Goal: Information Seeking & Learning: Find specific page/section

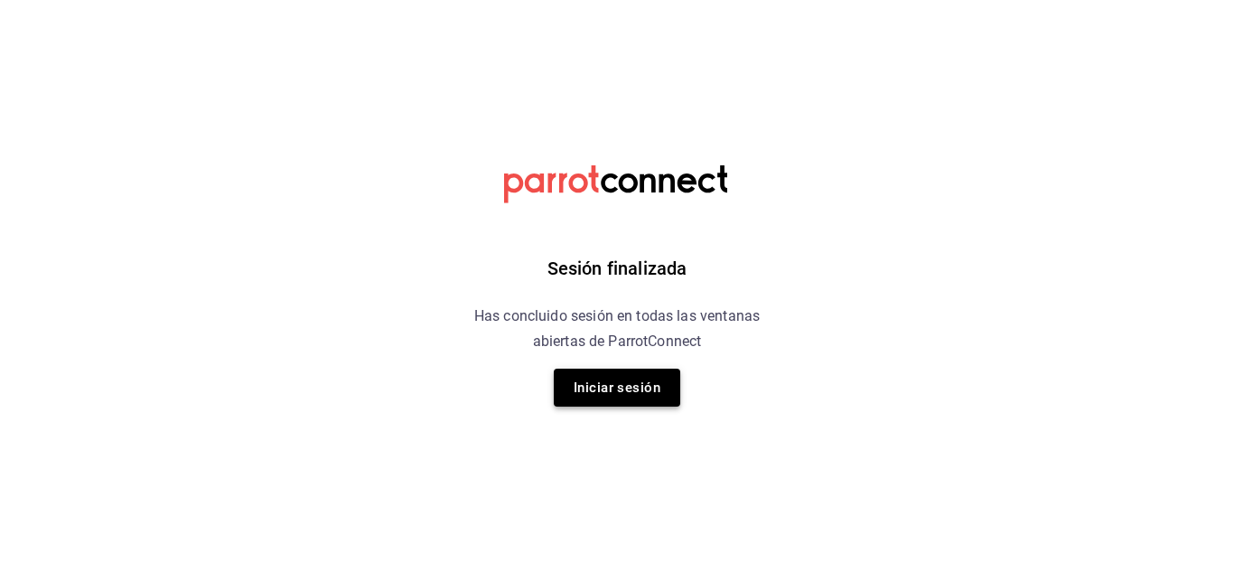
click at [615, 386] on button "Iniciar sesión" at bounding box center [617, 387] width 126 height 38
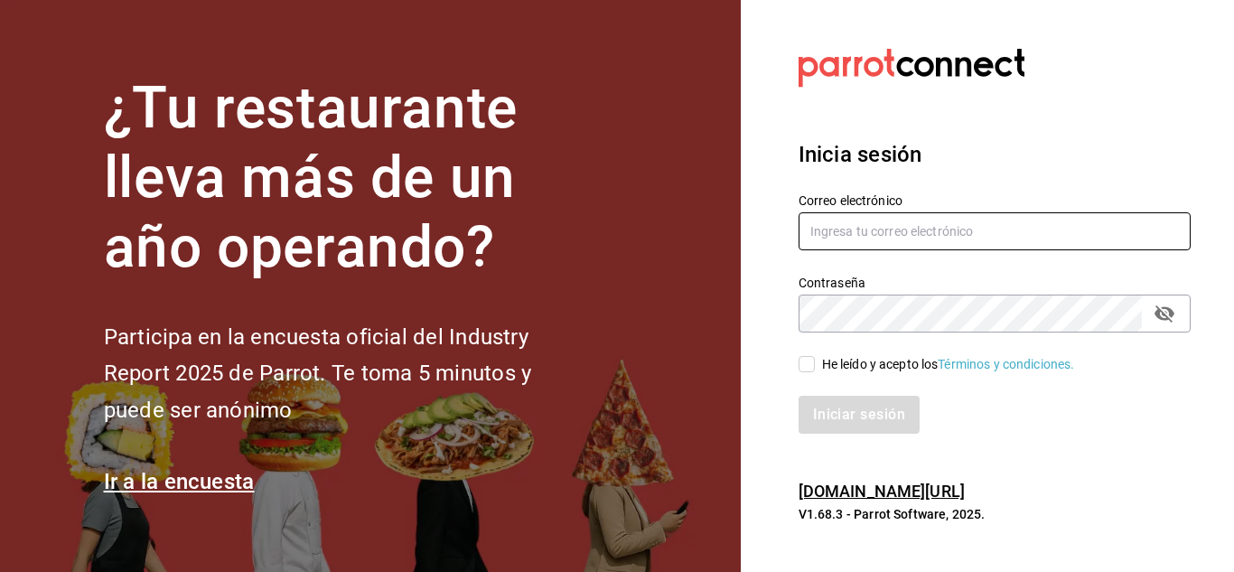
type input "gerencia@dominioncondesa.com"
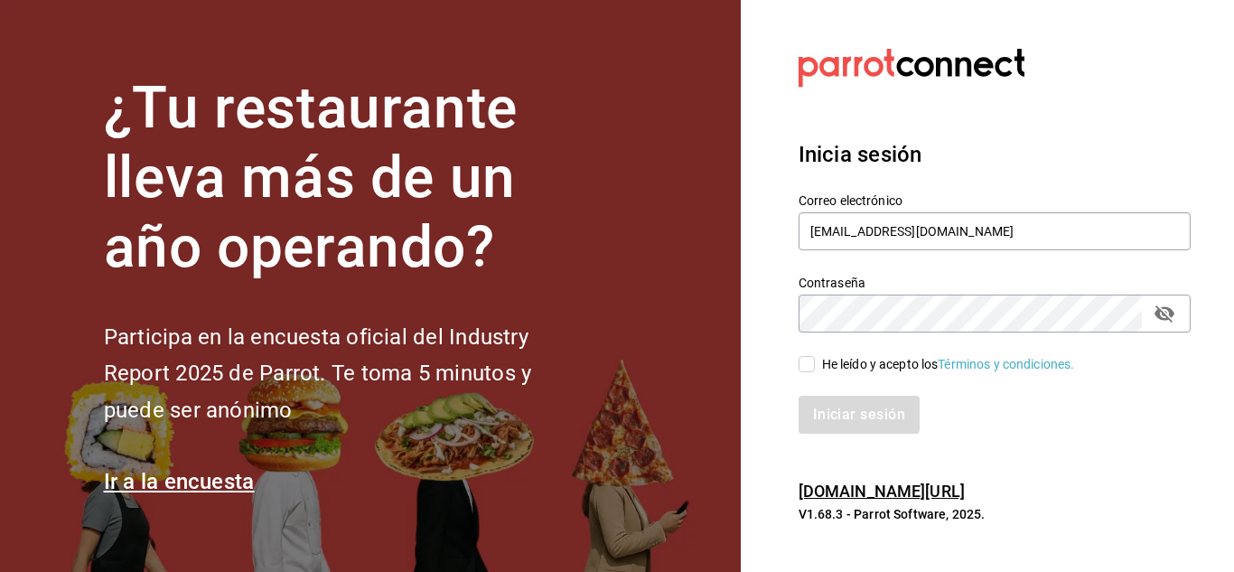
click at [804, 371] on input "He leído y acepto los Términos y condiciones." at bounding box center [806, 364] width 16 height 16
checkbox input "true"
click at [833, 415] on button "Iniciar sesión" at bounding box center [859, 415] width 123 height 38
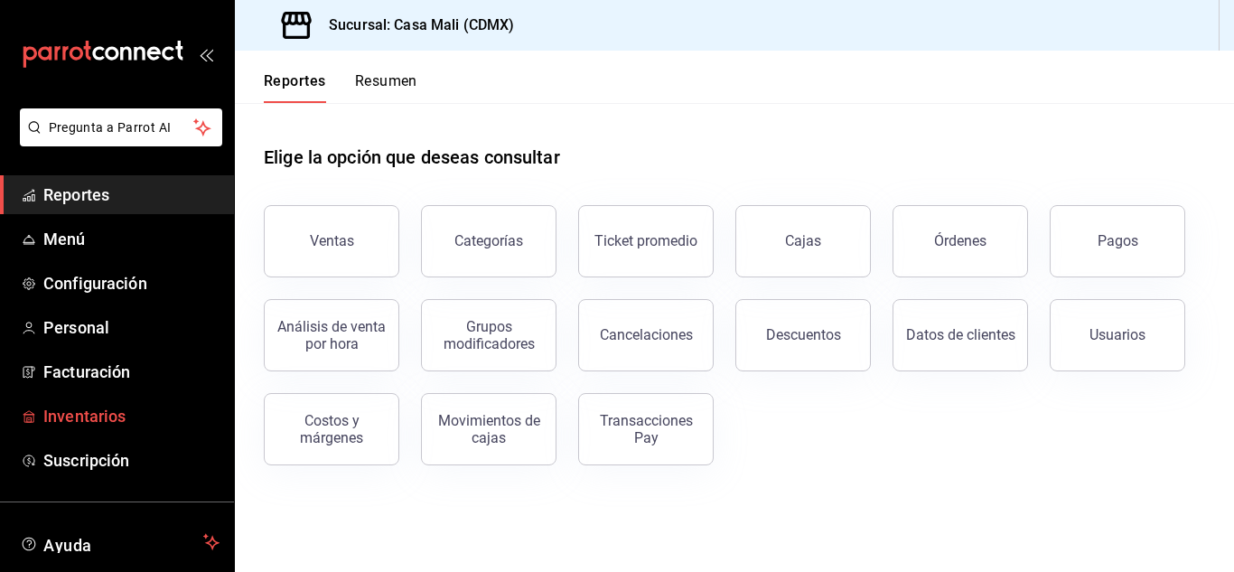
click at [86, 418] on span "Inventarios" at bounding box center [131, 416] width 176 height 24
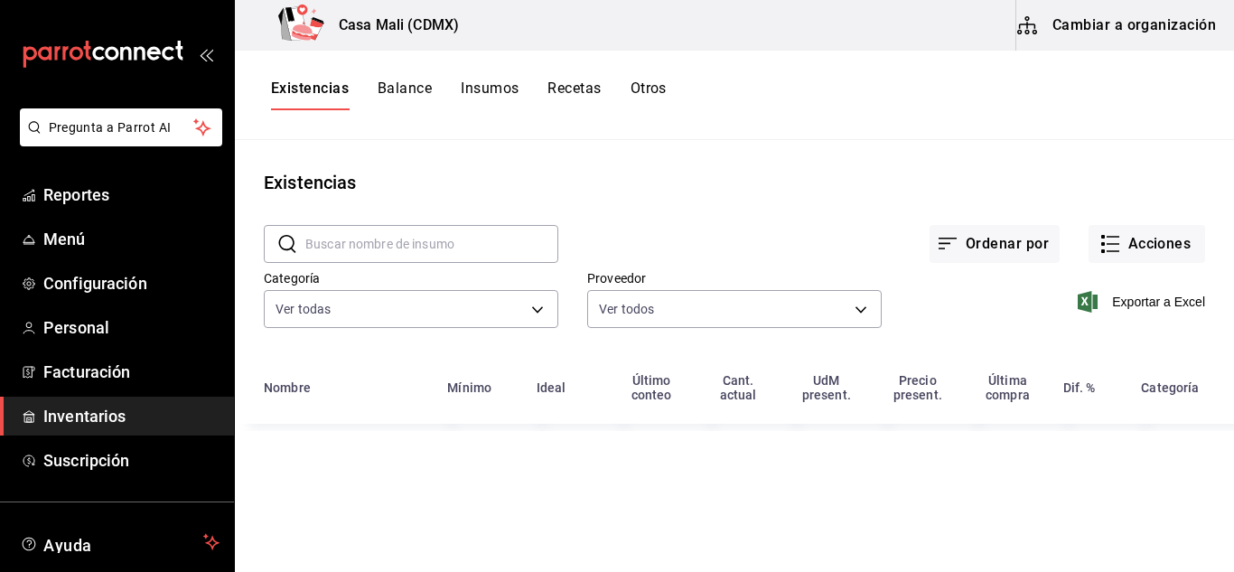
click at [556, 88] on button "Recetas" at bounding box center [573, 94] width 53 height 31
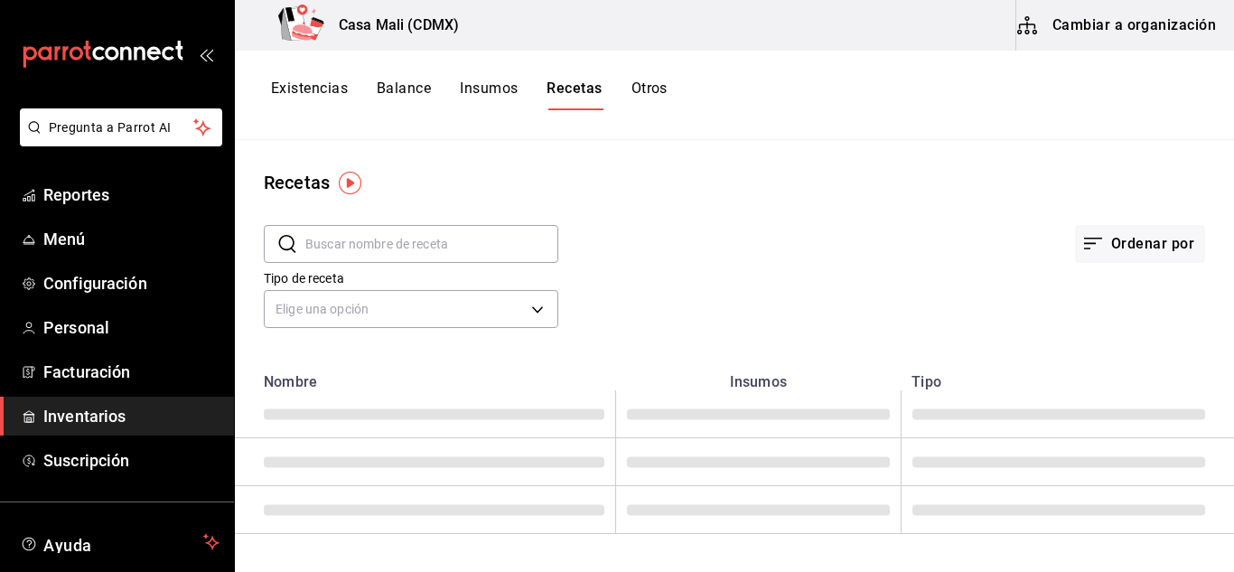
click at [347, 245] on input "text" at bounding box center [431, 244] width 253 height 36
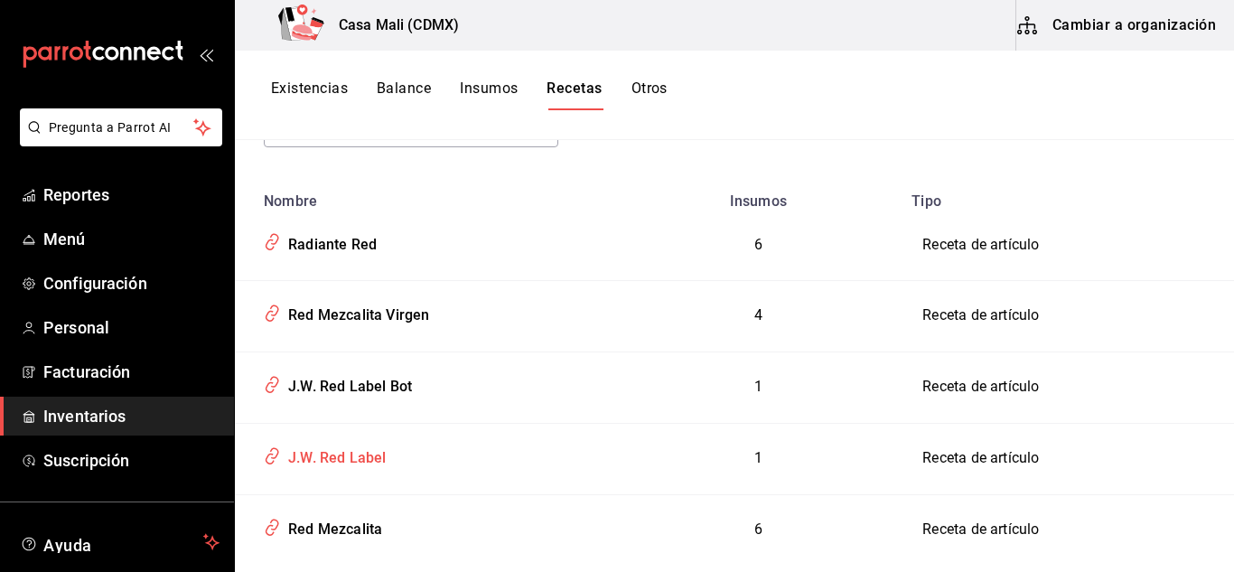
scroll to position [222, 0]
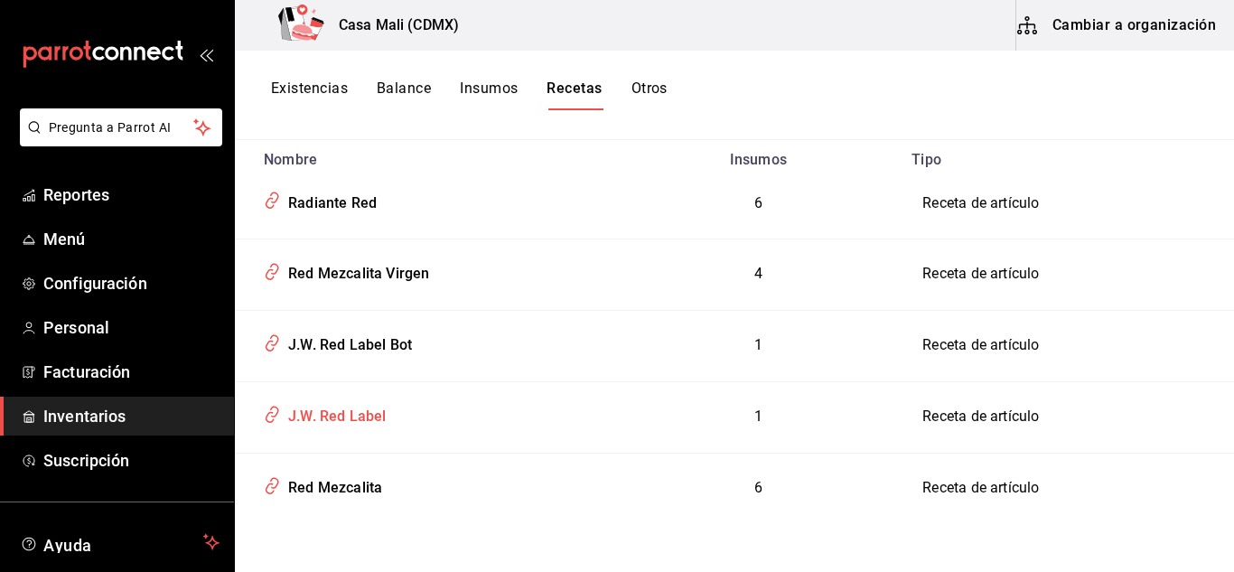
click at [379, 490] on div "Red Mezcalita" at bounding box center [331, 485] width 101 height 28
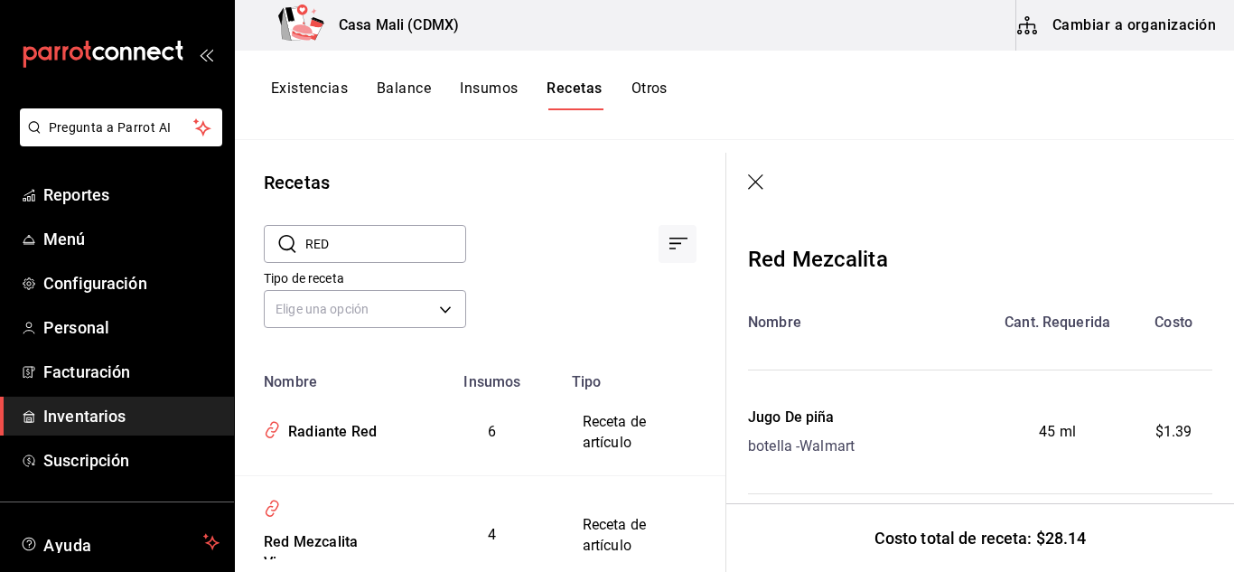
drag, startPoint x: 341, startPoint y: 242, endPoint x: 300, endPoint y: 246, distance: 41.7
click at [300, 246] on div "​ RED ​" at bounding box center [365, 244] width 202 height 38
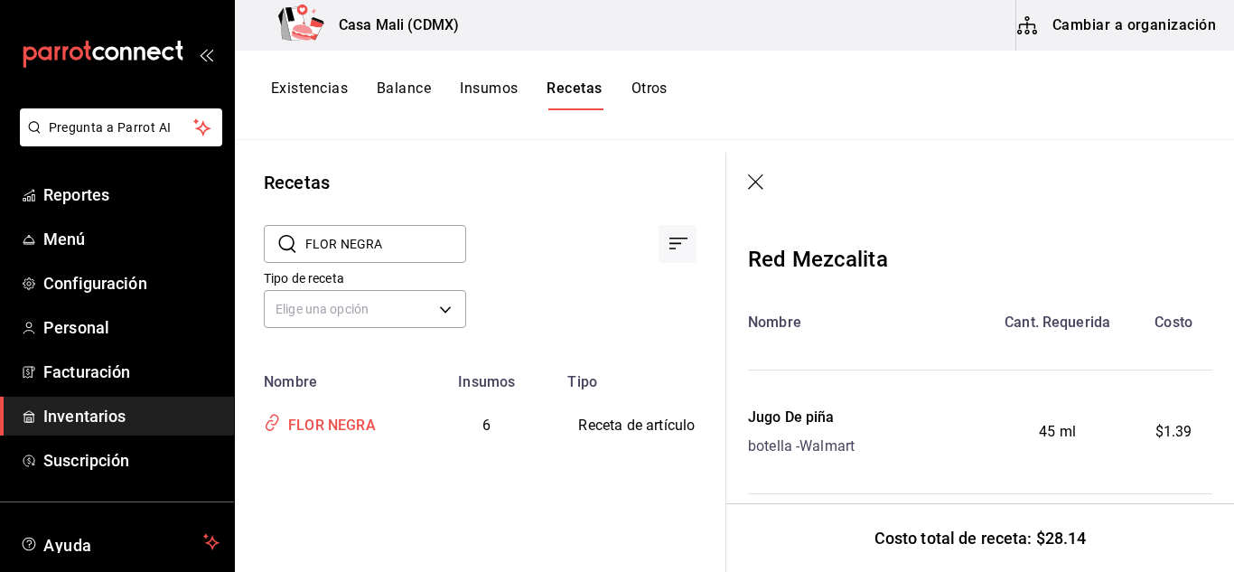
click at [349, 424] on div "FLOR NEGRA" at bounding box center [328, 422] width 95 height 28
click at [340, 425] on div "FLOR NEGRA" at bounding box center [328, 422] width 95 height 28
drag, startPoint x: 387, startPoint y: 253, endPoint x: 287, endPoint y: 247, distance: 99.5
click at [287, 247] on div "​ FLOR NEGRA ​" at bounding box center [365, 244] width 202 height 38
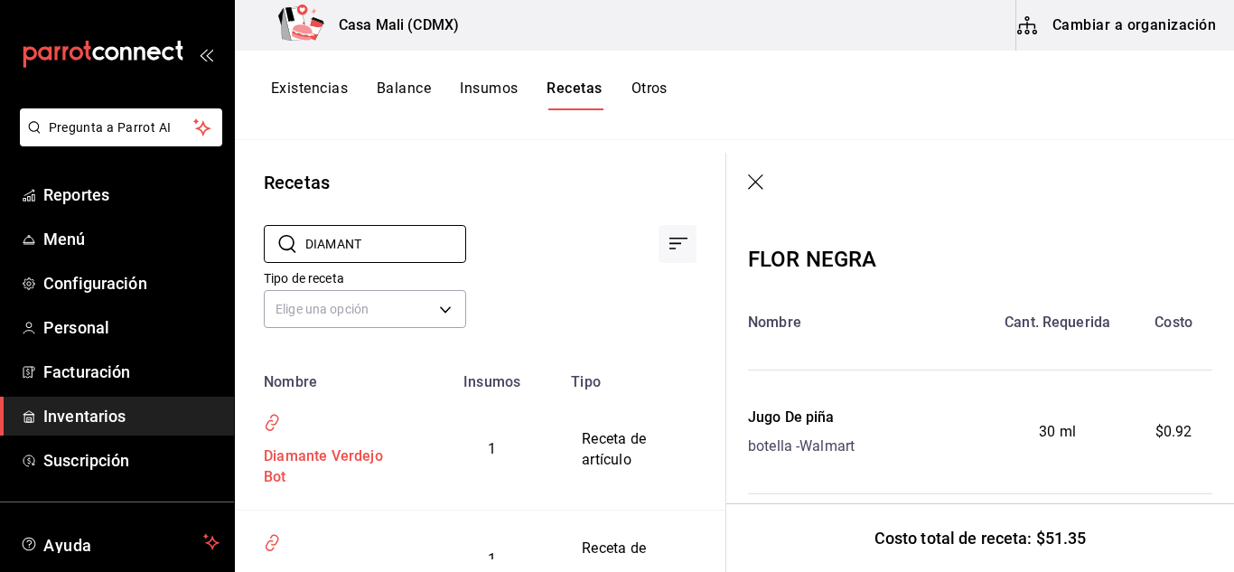
scroll to position [85, 0]
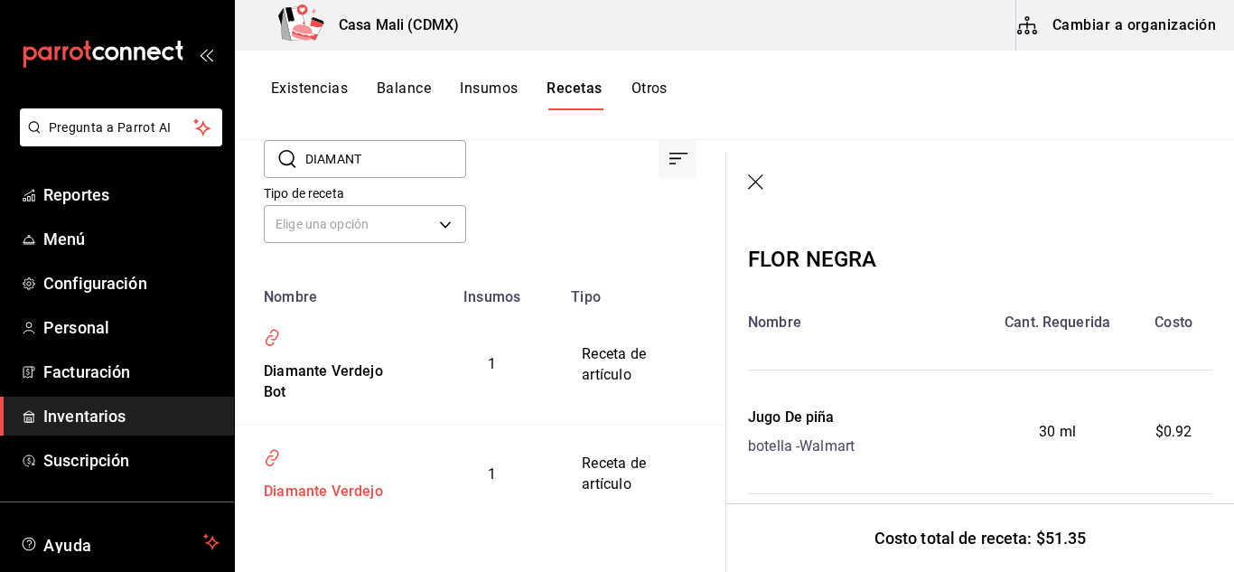
click at [336, 490] on div "Diamante Verdejo" at bounding box center [319, 488] width 126 height 28
click at [378, 494] on div "Diamante Verdejo" at bounding box center [319, 488] width 126 height 28
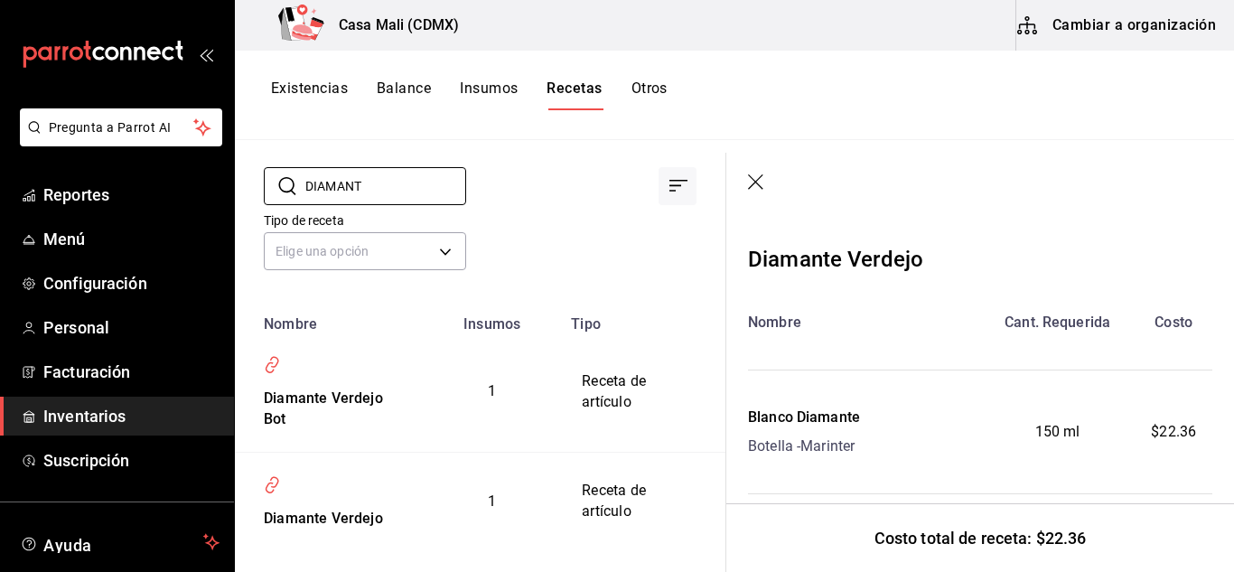
drag, startPoint x: 368, startPoint y: 161, endPoint x: 282, endPoint y: 154, distance: 87.0
click at [283, 154] on div "Recetas ​ DIAMANT ​ Tipo de receta Elige una opción default Nombre Insumos Tipo…" at bounding box center [480, 349] width 490 height 419
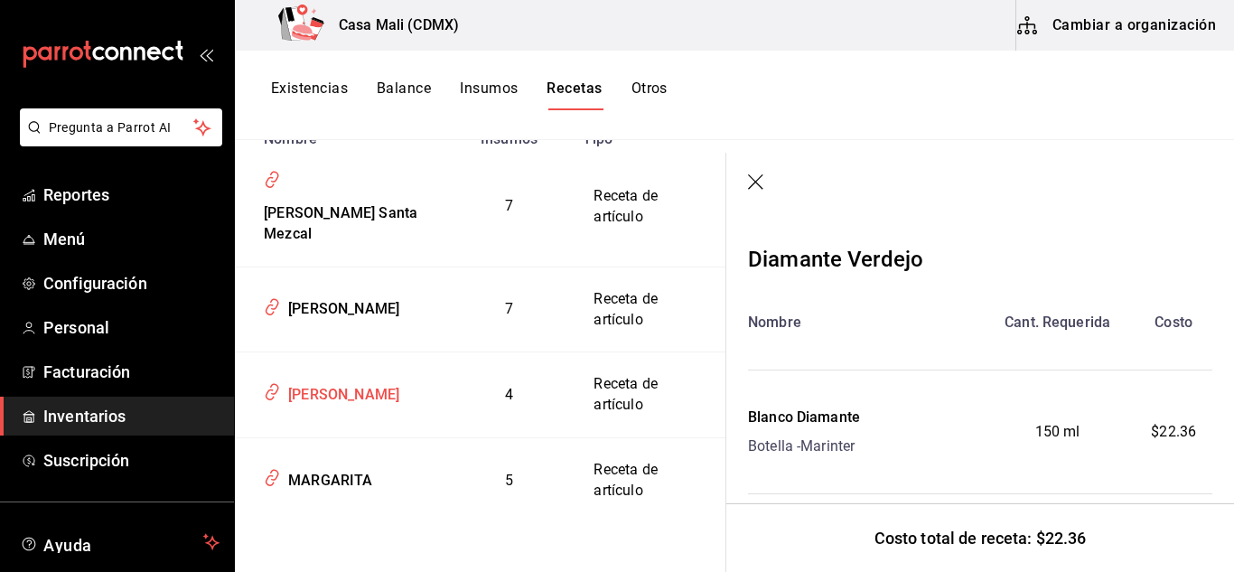
scroll to position [312, 0]
click at [307, 292] on div "[PERSON_NAME]" at bounding box center [340, 306] width 118 height 28
click at [310, 292] on div "[PERSON_NAME]" at bounding box center [340, 306] width 118 height 28
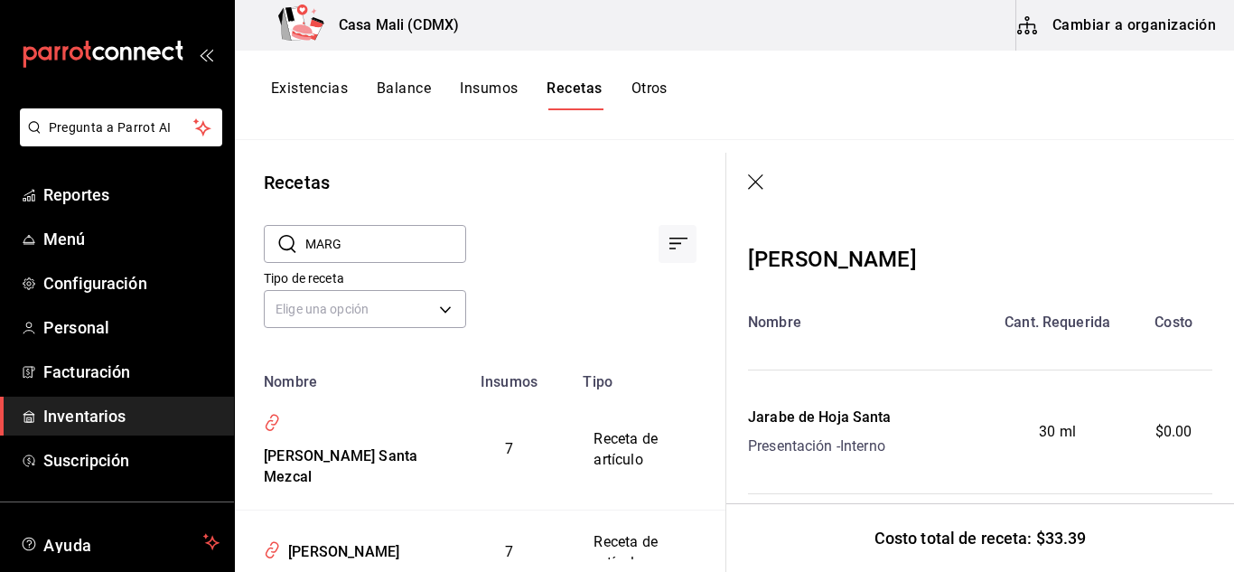
drag, startPoint x: 360, startPoint y: 245, endPoint x: 305, endPoint y: 246, distance: 55.1
click at [305, 246] on input "MARG" at bounding box center [385, 244] width 161 height 36
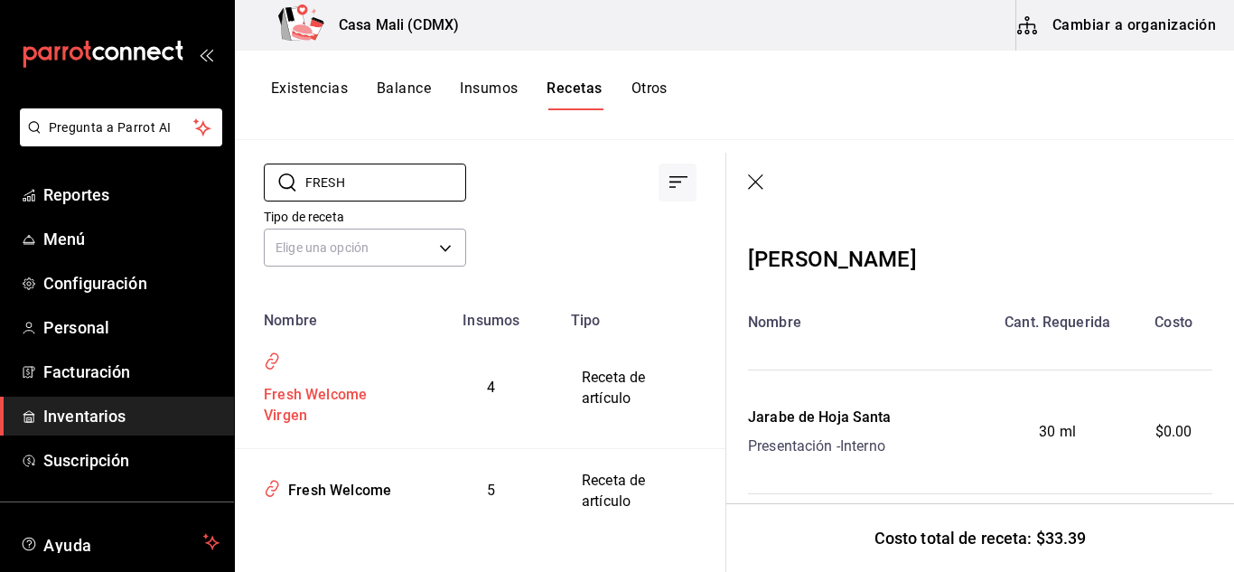
scroll to position [71, 0]
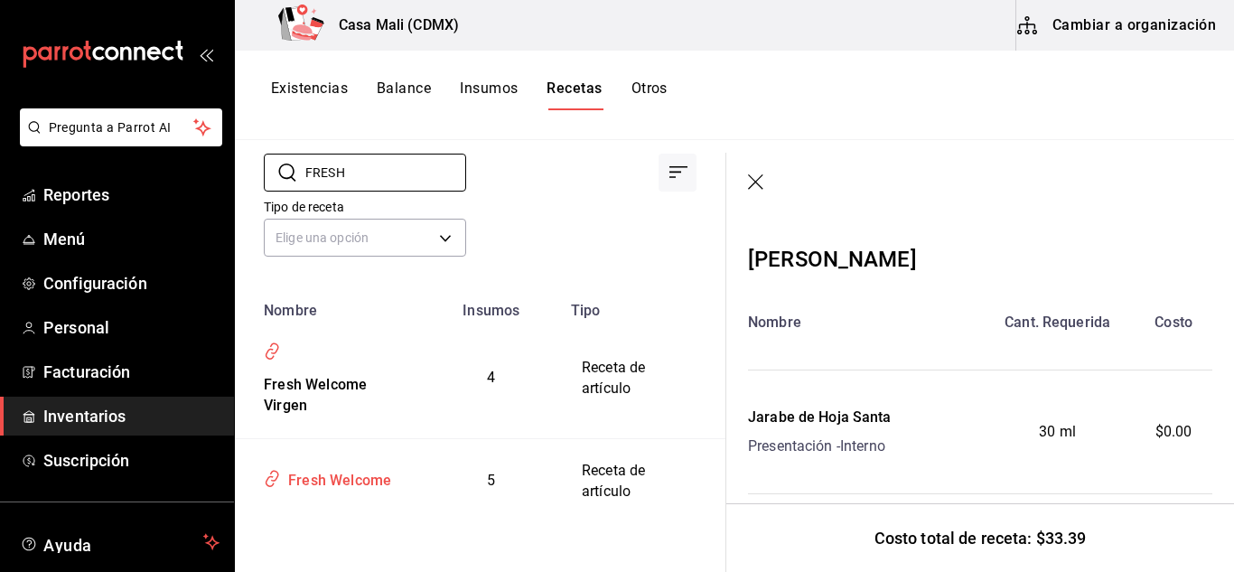
click at [360, 477] on div "Fresh Welcome" at bounding box center [336, 477] width 110 height 28
click at [363, 481] on div "Fresh Welcome" at bounding box center [336, 477] width 110 height 28
drag, startPoint x: 383, startPoint y: 178, endPoint x: 304, endPoint y: 182, distance: 78.7
click at [304, 182] on div "​ FRESH ​" at bounding box center [365, 173] width 202 height 38
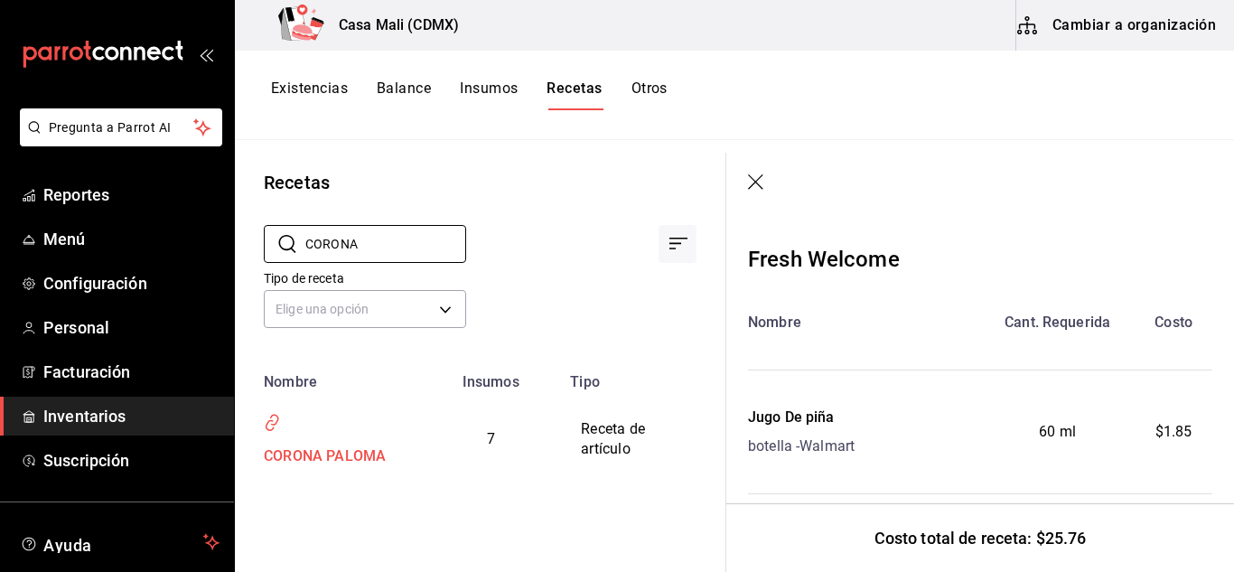
click at [368, 458] on div "CORONA PALOMA" at bounding box center [320, 453] width 129 height 28
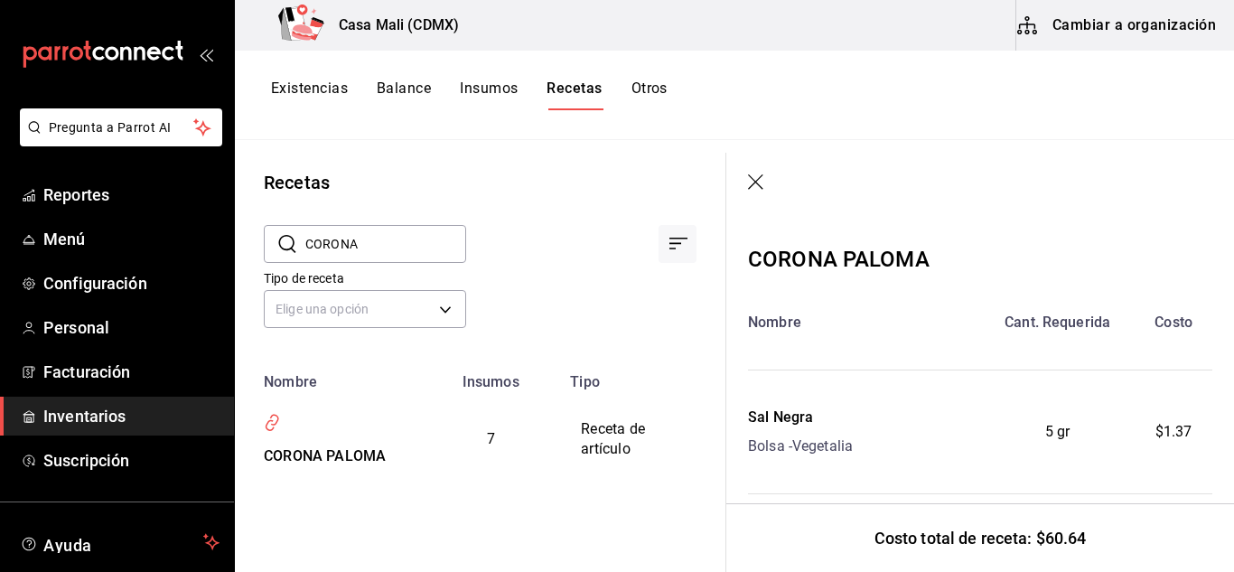
drag, startPoint x: 422, startPoint y: 241, endPoint x: 265, endPoint y: 246, distance: 157.2
click at [265, 246] on div "​ CORONA ​" at bounding box center [365, 244] width 202 height 38
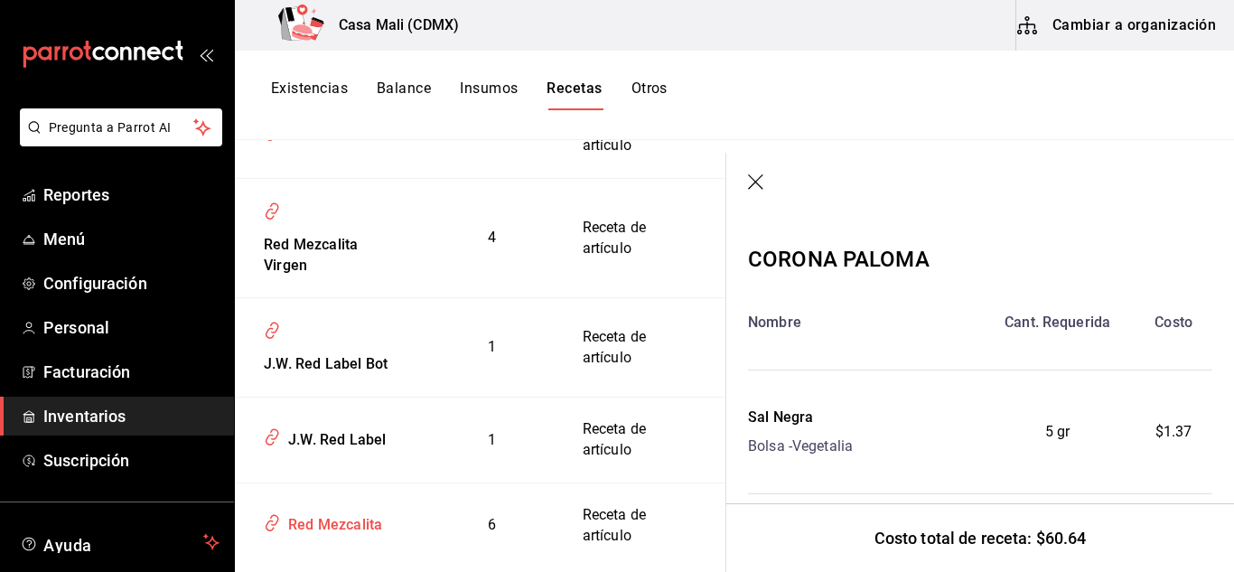
scroll to position [342, 0]
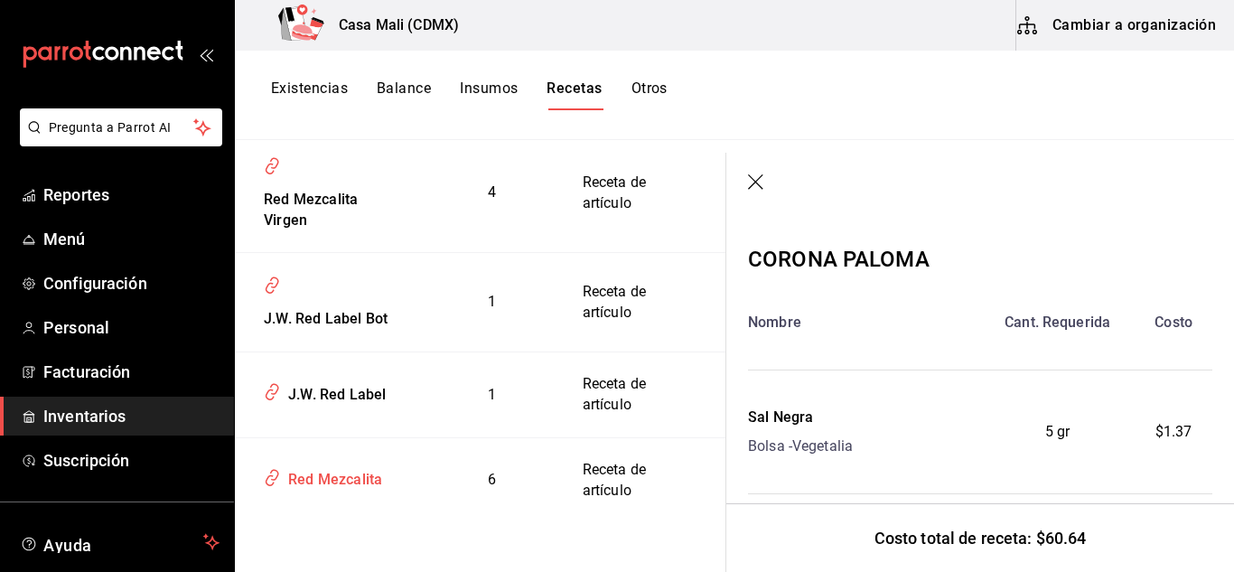
click at [344, 482] on div "Red Mezcalita" at bounding box center [331, 476] width 101 height 28
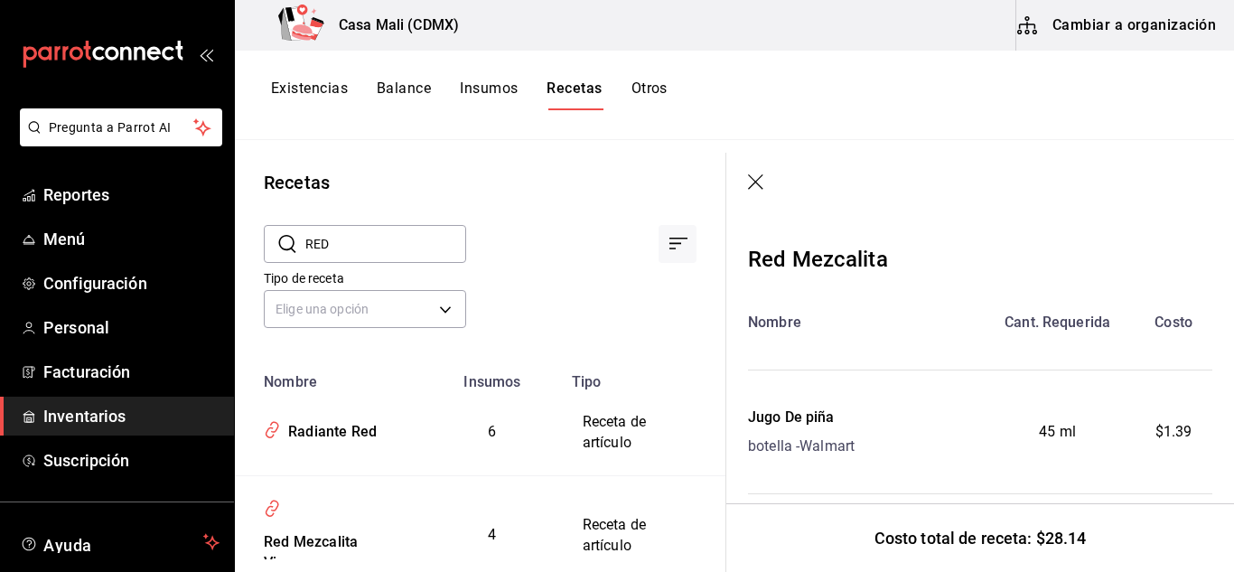
click at [359, 235] on input "RED" at bounding box center [385, 244] width 161 height 36
type input "R"
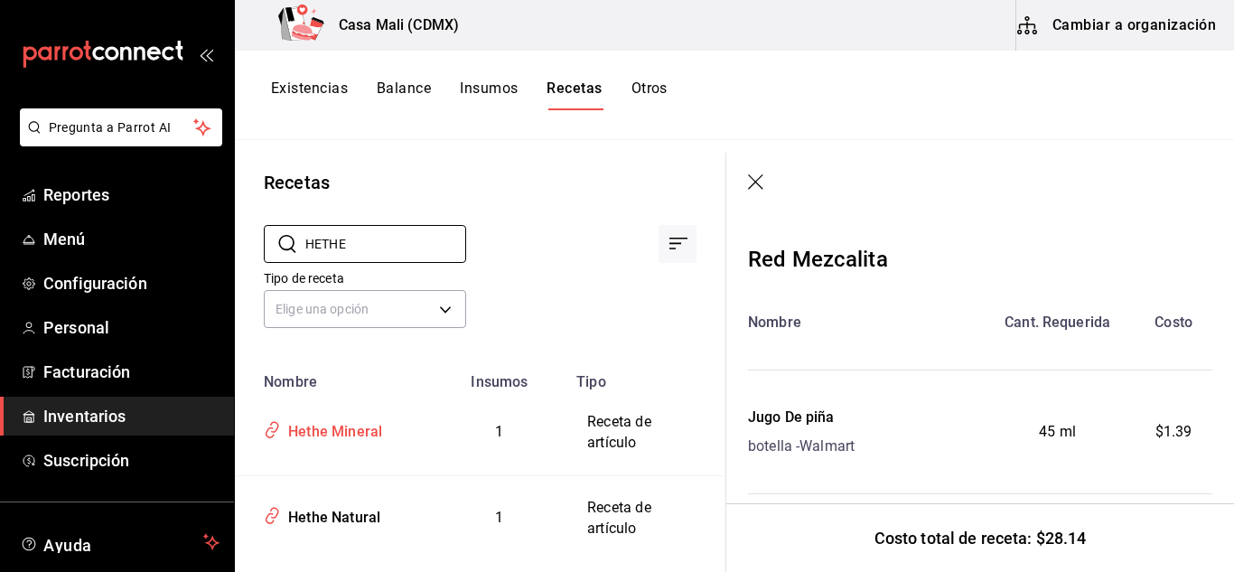
click at [356, 433] on div "Hethe Mineral" at bounding box center [331, 429] width 101 height 28
click at [355, 430] on div "Hethe Mineral" at bounding box center [331, 429] width 101 height 28
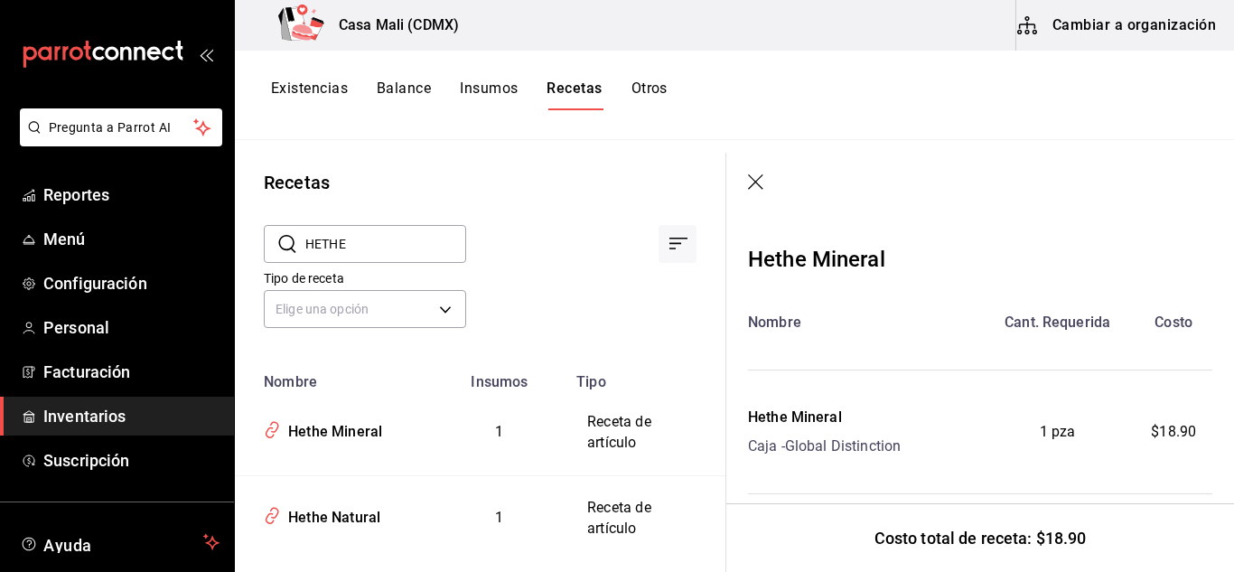
click at [383, 246] on input "HETHE" at bounding box center [385, 244] width 161 height 36
drag, startPoint x: 381, startPoint y: 257, endPoint x: 292, endPoint y: 238, distance: 91.4
click at [294, 238] on div "​ HETHE ​" at bounding box center [365, 244] width 202 height 38
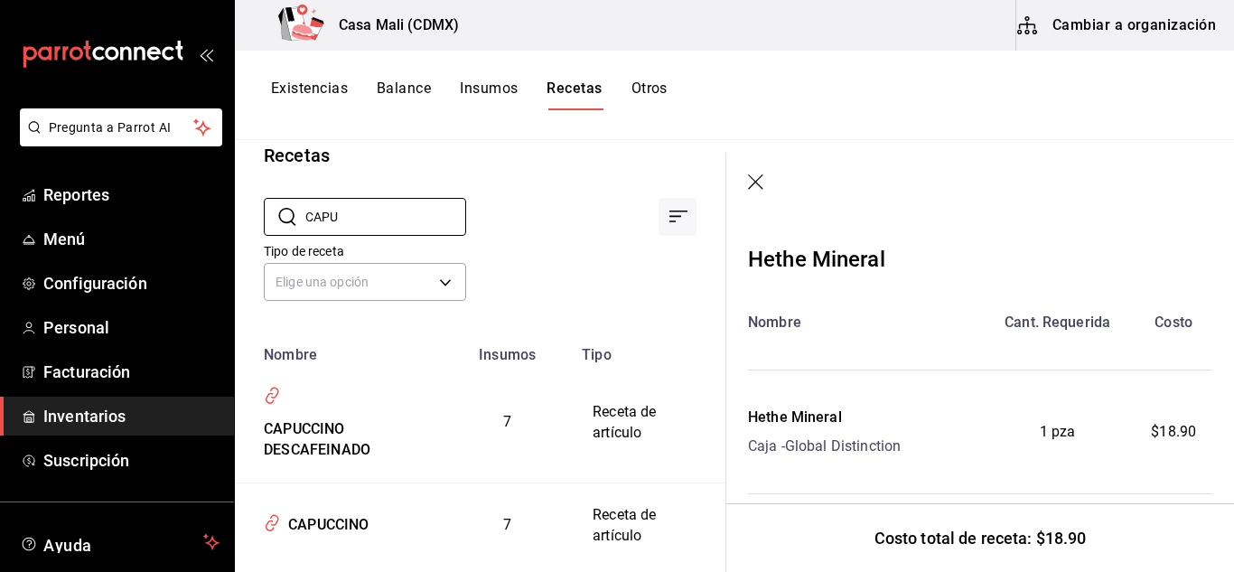
scroll to position [71, 0]
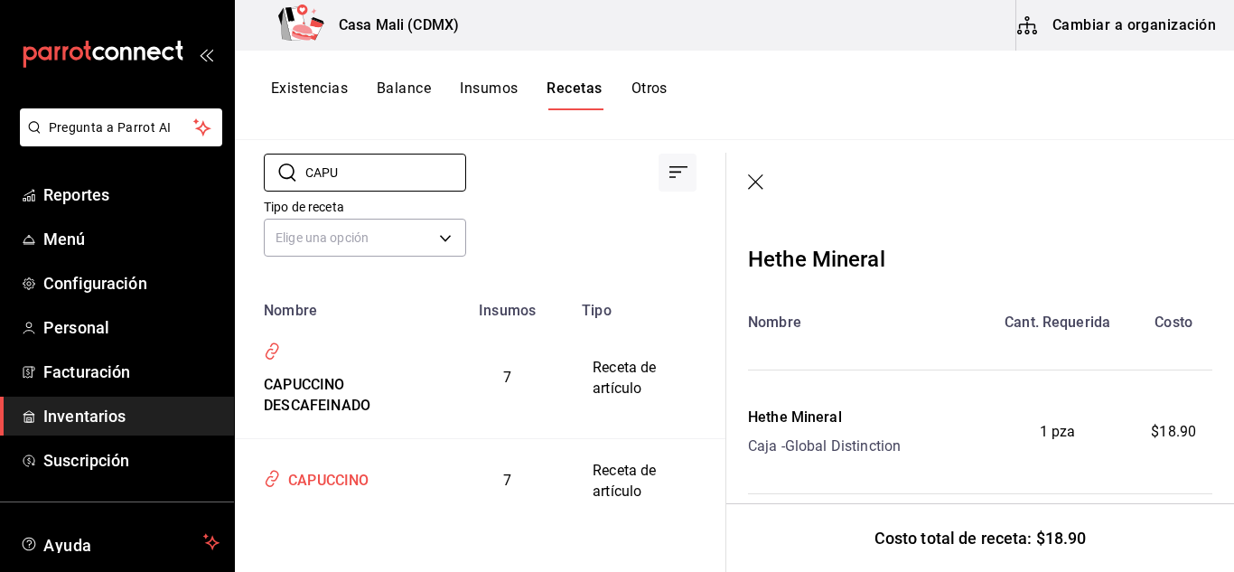
click at [335, 487] on div "CAPUCCINO" at bounding box center [325, 477] width 89 height 28
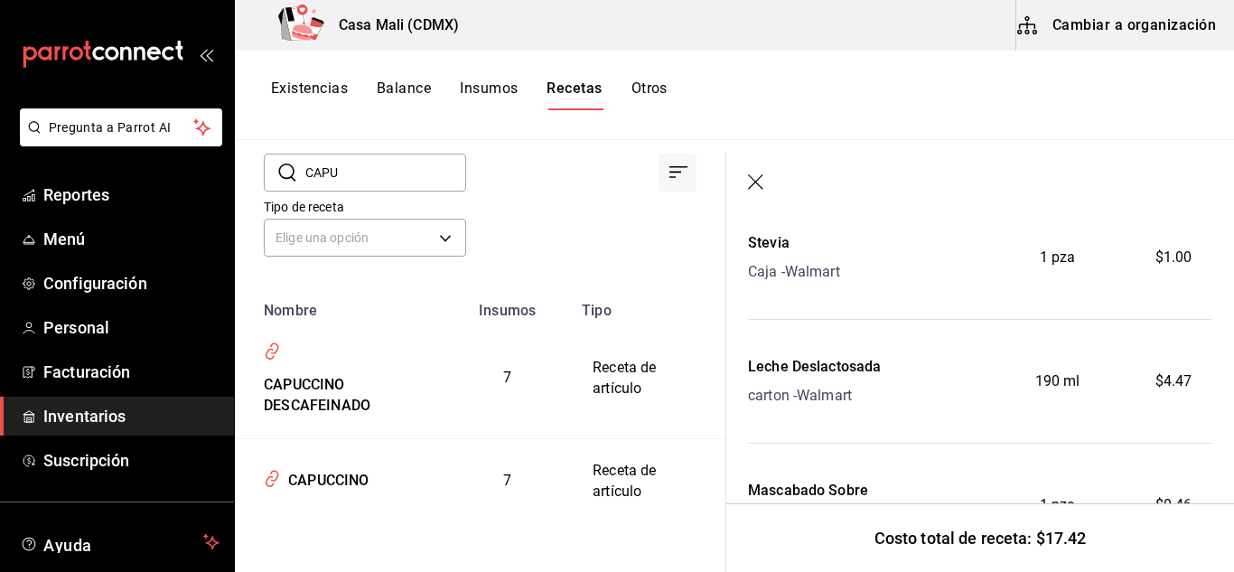
scroll to position [271, 0]
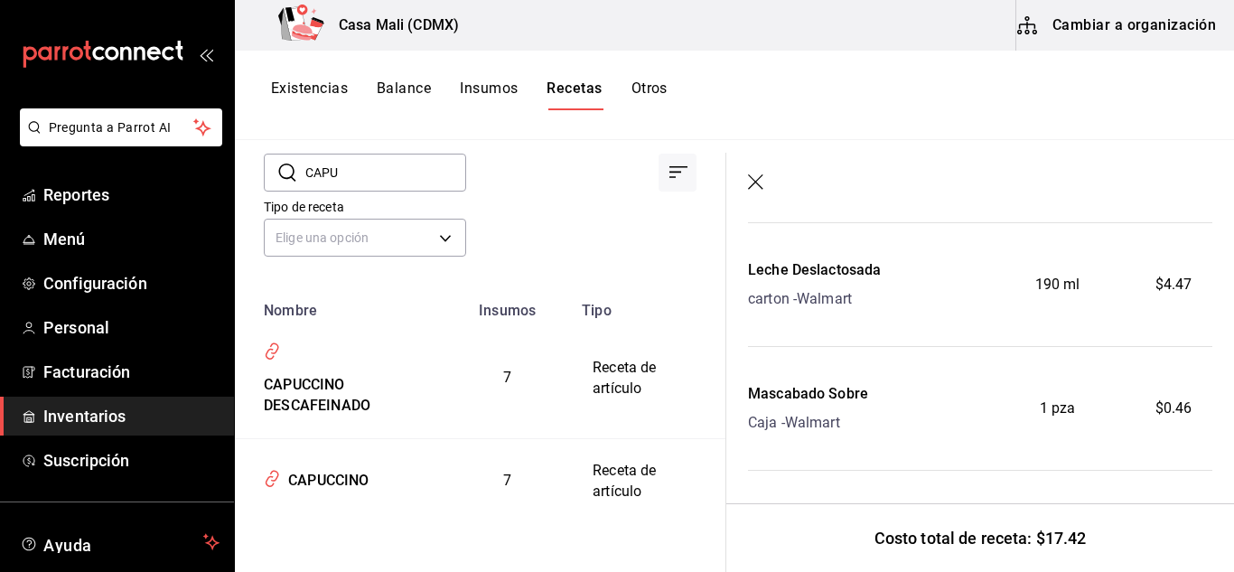
drag, startPoint x: 377, startPoint y: 173, endPoint x: 292, endPoint y: 170, distance: 84.9
click at [292, 170] on div "​ CAPU ​" at bounding box center [365, 173] width 202 height 38
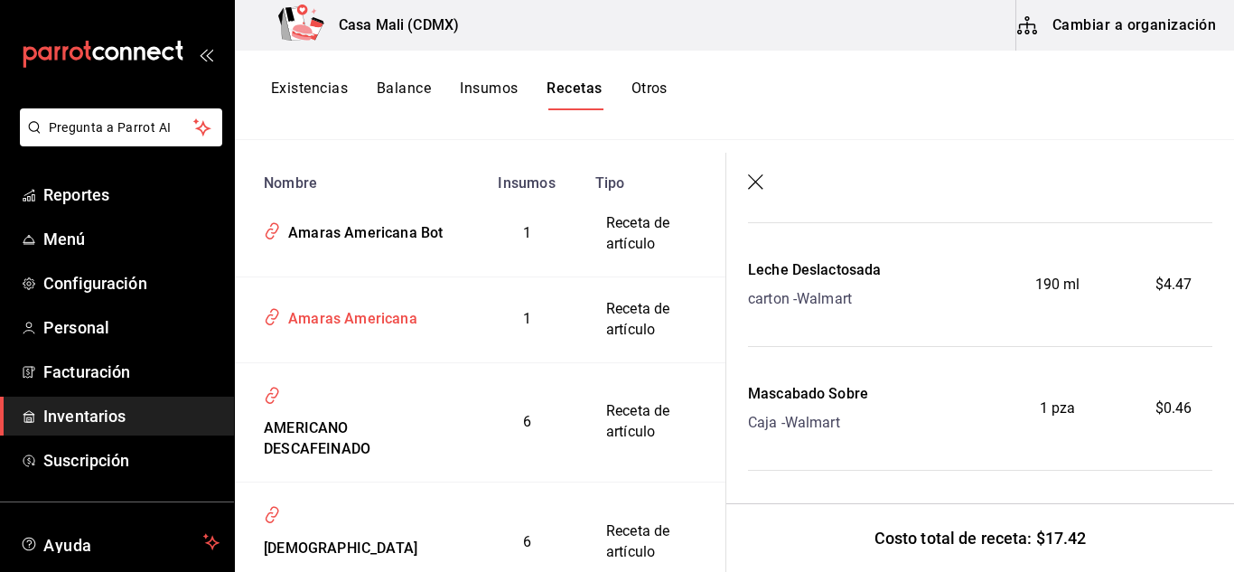
scroll to position [356, 0]
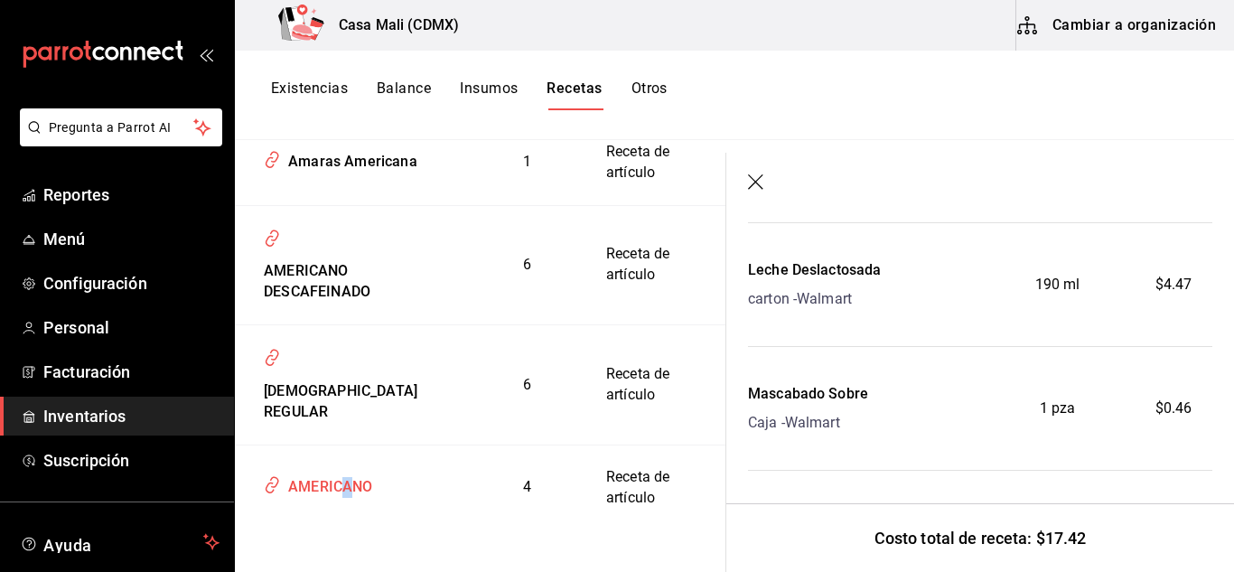
click at [348, 473] on div "AMERICANO" at bounding box center [327, 484] width 92 height 28
click at [373, 479] on div "AMERICANO" at bounding box center [351, 484] width 191 height 34
click at [328, 480] on div "AMERICANO" at bounding box center [327, 484] width 92 height 28
click at [328, 485] on div "AMERICANO" at bounding box center [327, 484] width 92 height 28
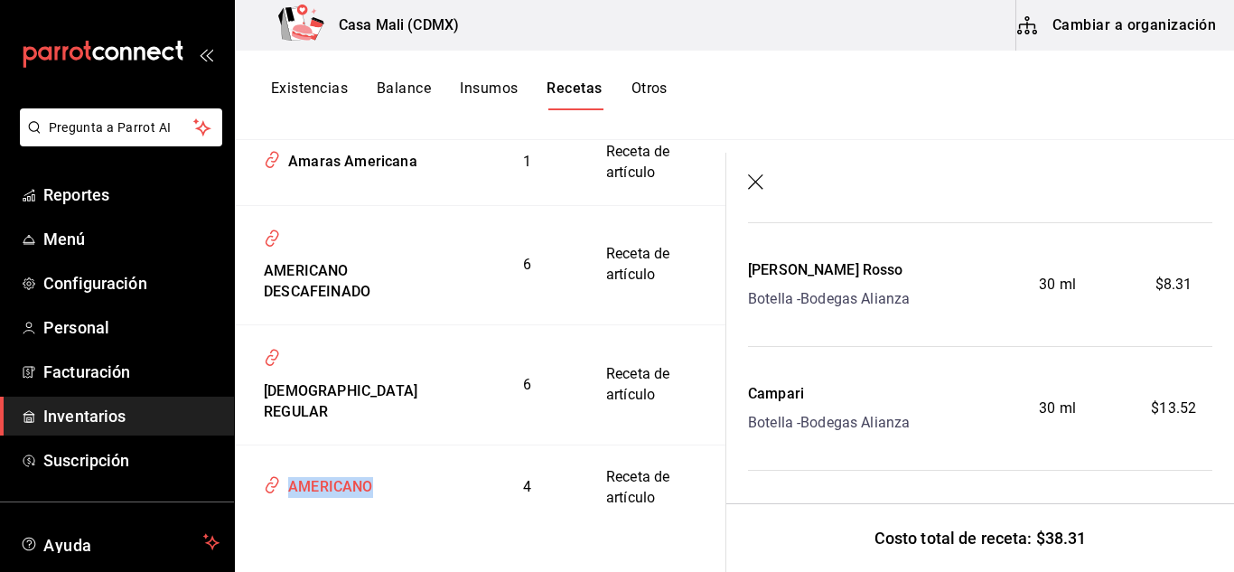
click at [328, 485] on div "AMERICANO" at bounding box center [327, 484] width 92 height 28
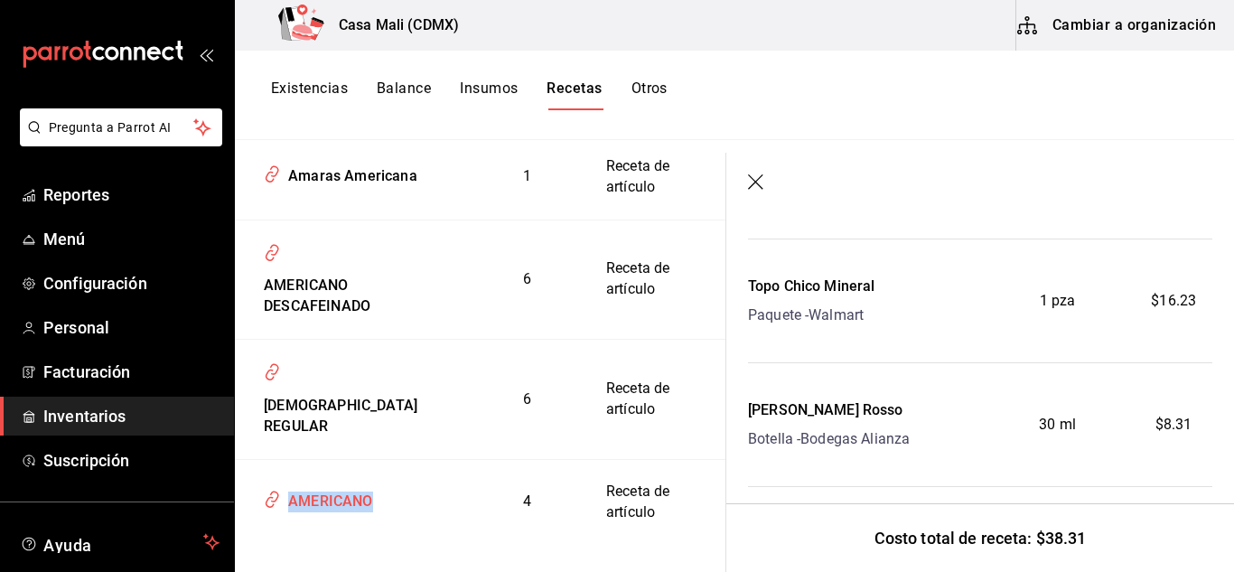
scroll to position [356, 0]
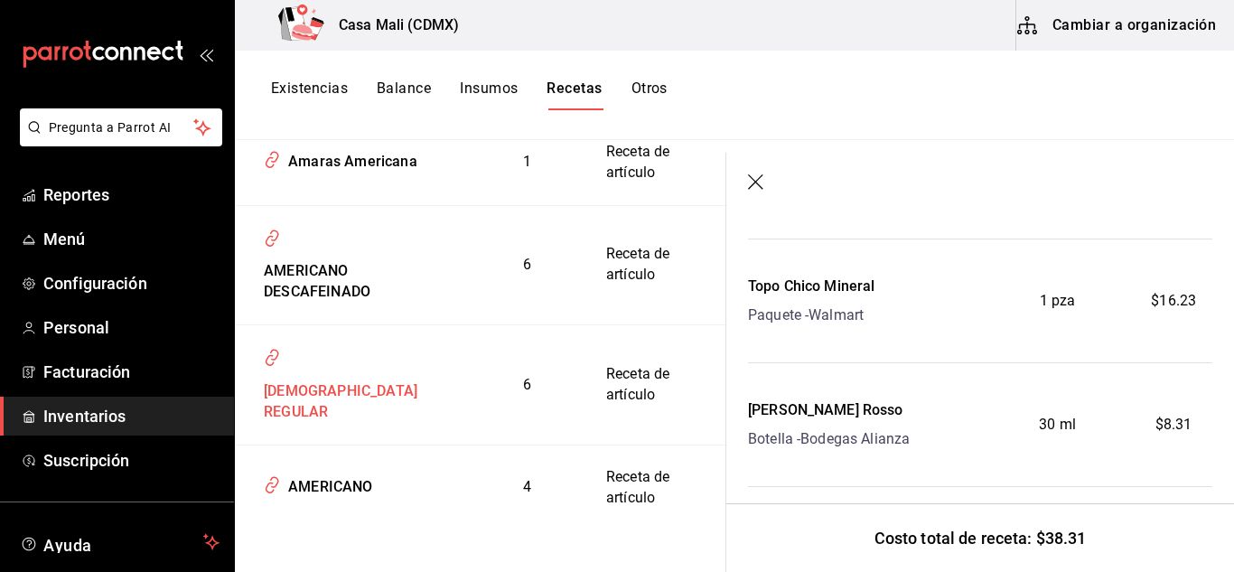
click at [359, 406] on div "[DEMOGRAPHIC_DATA] REGULAR" at bounding box center [351, 398] width 191 height 49
click at [359, 407] on div "[DEMOGRAPHIC_DATA] REGULAR" at bounding box center [351, 398] width 191 height 49
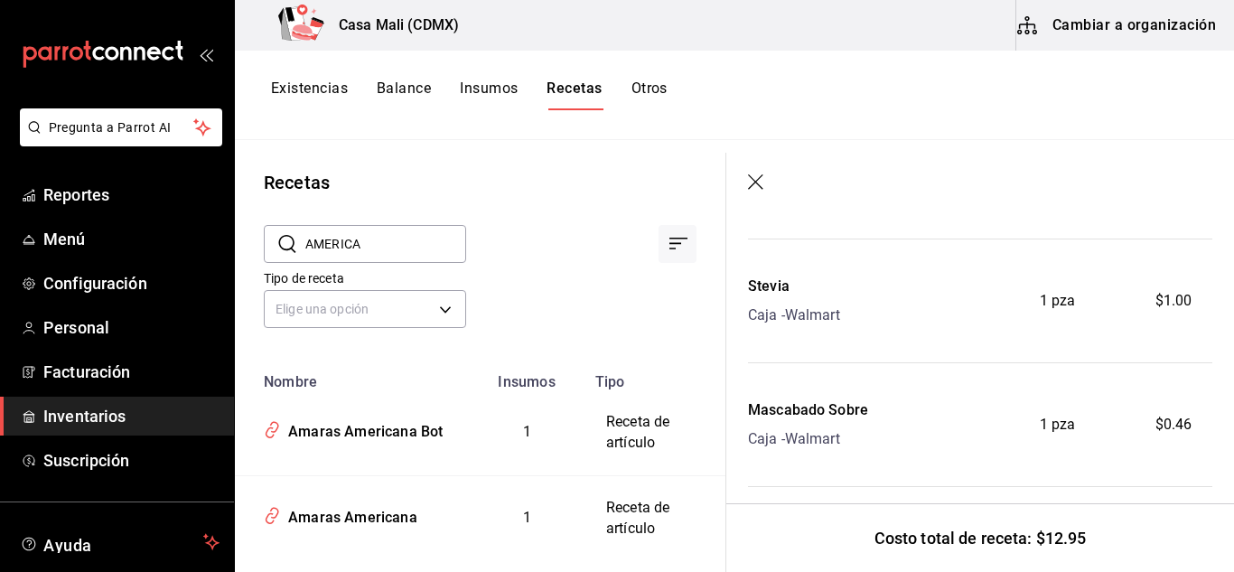
drag, startPoint x: 575, startPoint y: 94, endPoint x: 564, endPoint y: 113, distance: 22.3
click at [576, 94] on button "Recetas" at bounding box center [573, 94] width 55 height 31
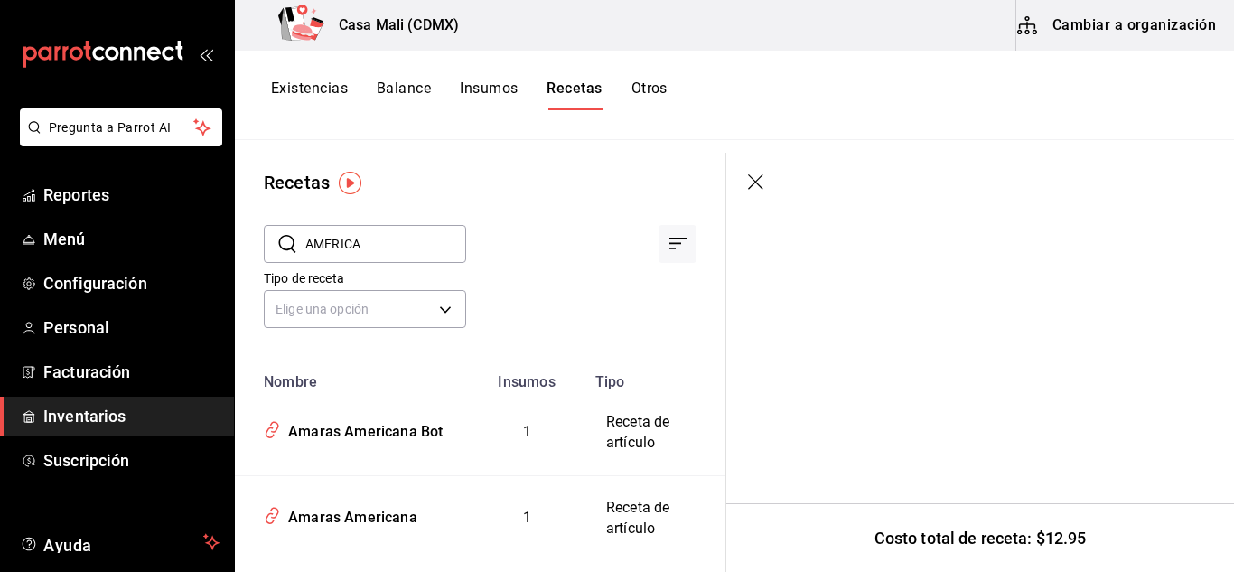
click at [382, 245] on input "AMERICA" at bounding box center [385, 244] width 161 height 36
drag, startPoint x: 382, startPoint y: 245, endPoint x: 308, endPoint y: 246, distance: 74.1
click at [308, 246] on input "AMERICA" at bounding box center [385, 244] width 161 height 36
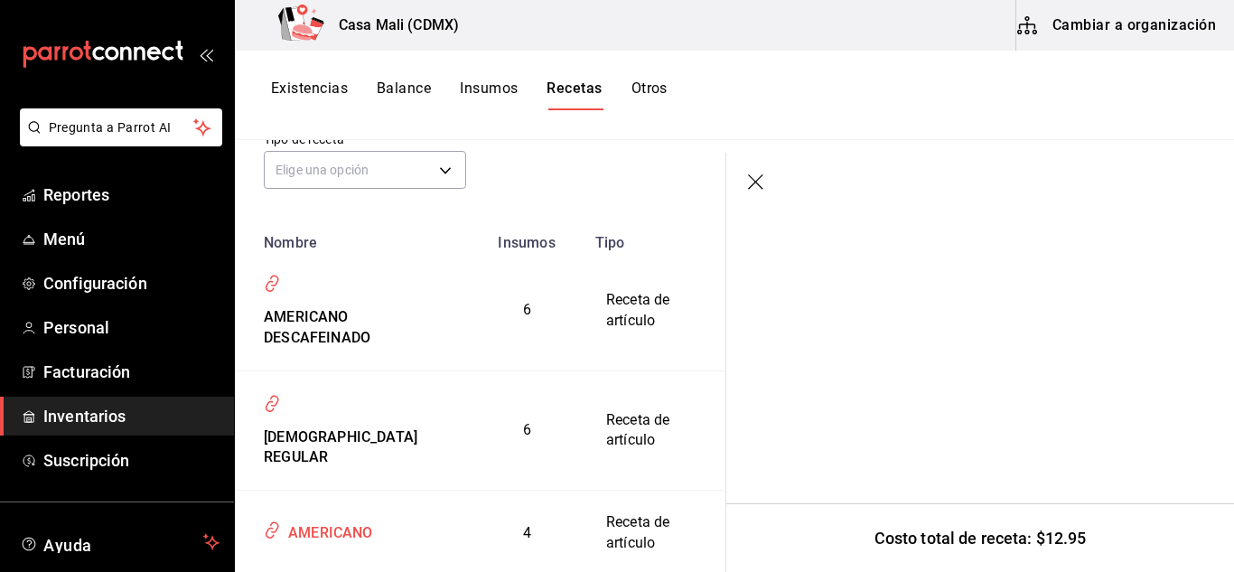
scroll to position [171, 0]
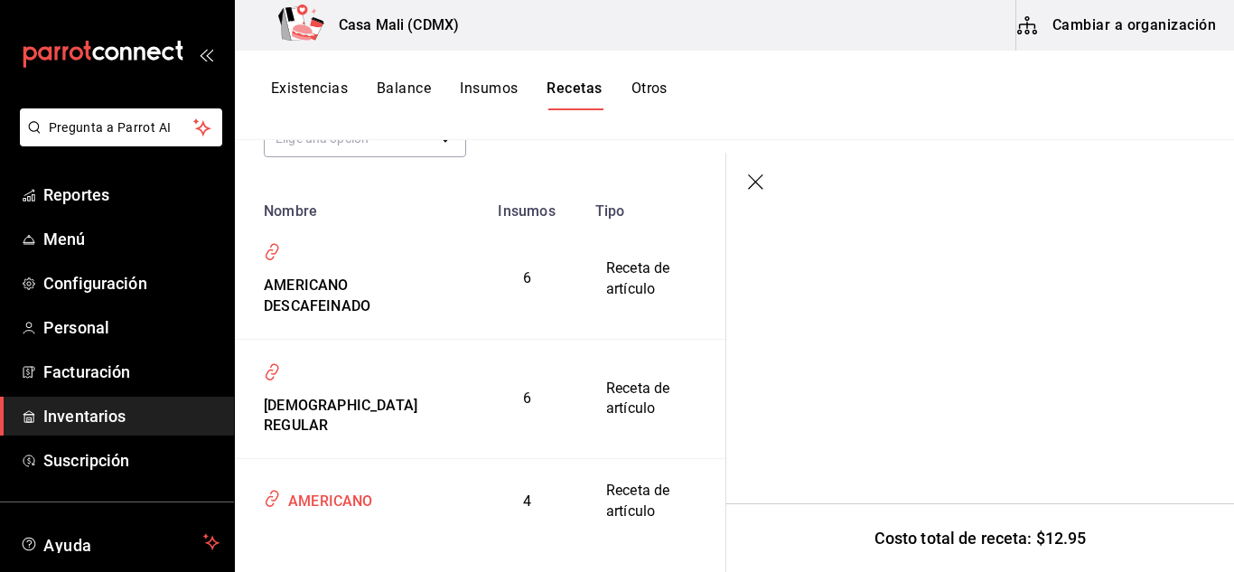
click at [347, 489] on div "AMERICANO" at bounding box center [327, 498] width 92 height 28
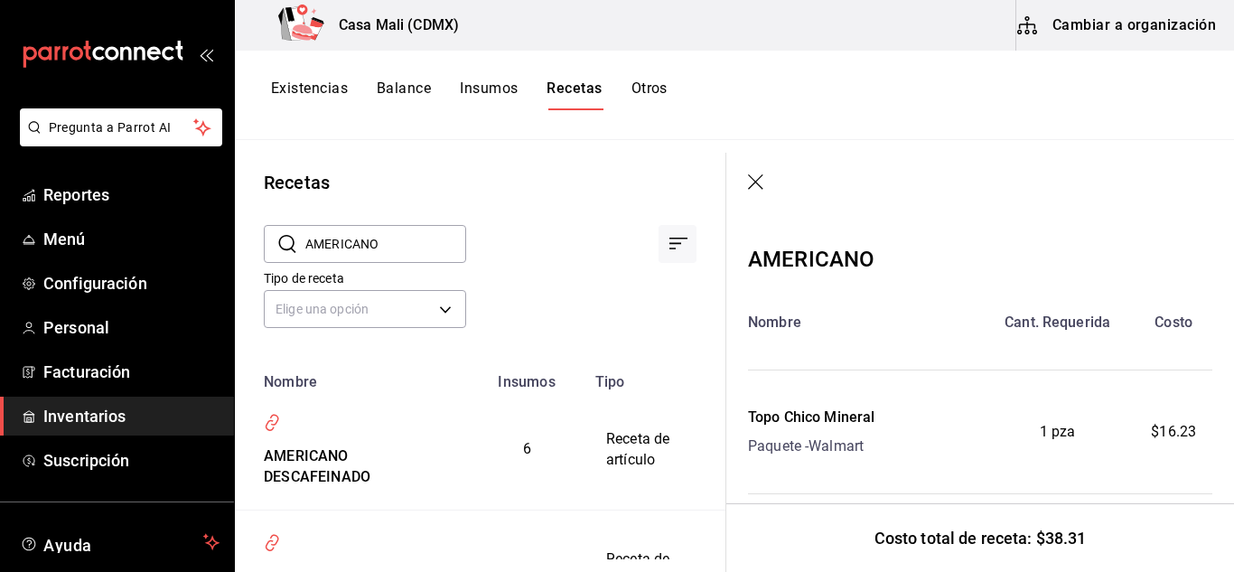
drag, startPoint x: 395, startPoint y: 247, endPoint x: 296, endPoint y: 240, distance: 98.6
click at [296, 243] on div "​ AMERICANO ​" at bounding box center [365, 244] width 202 height 38
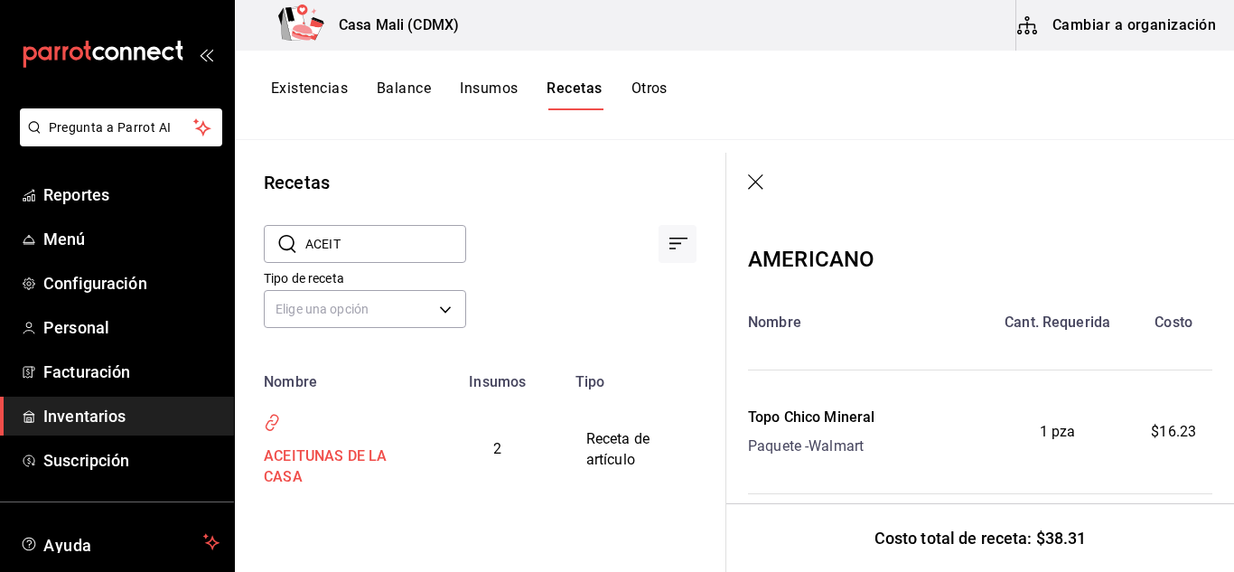
click at [335, 453] on div "ACEITUNAS DE LA CASA" at bounding box center [332, 463] width 153 height 49
click at [335, 454] on div "ACEITUNAS DE LA CASA" at bounding box center [332, 463] width 153 height 49
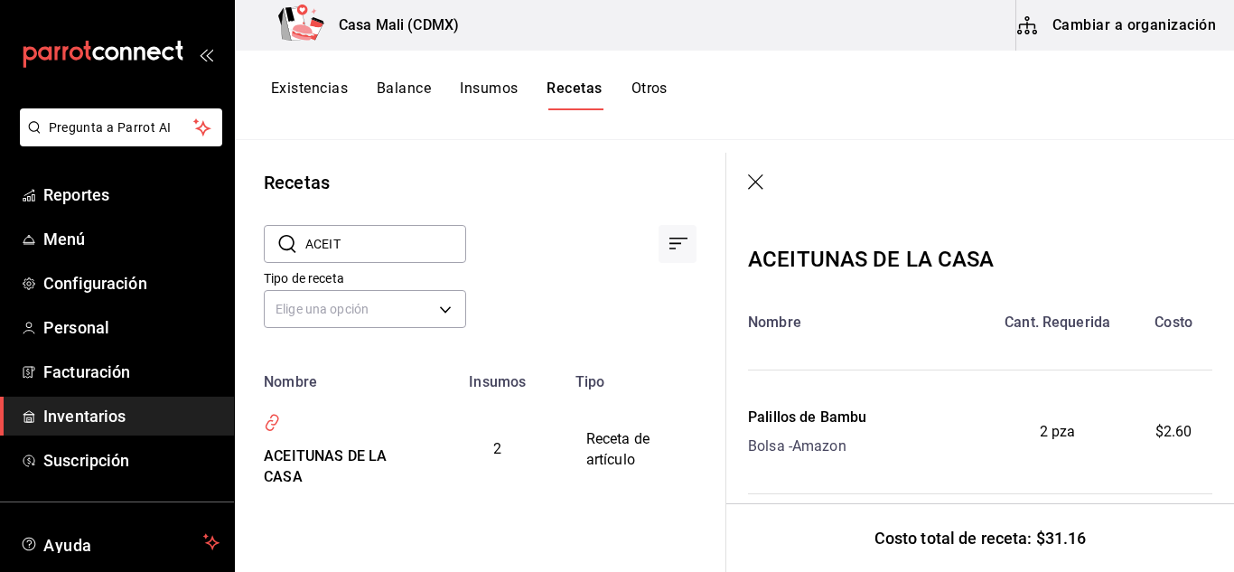
click at [359, 239] on input "ACEIT" at bounding box center [385, 244] width 161 height 36
type input "A"
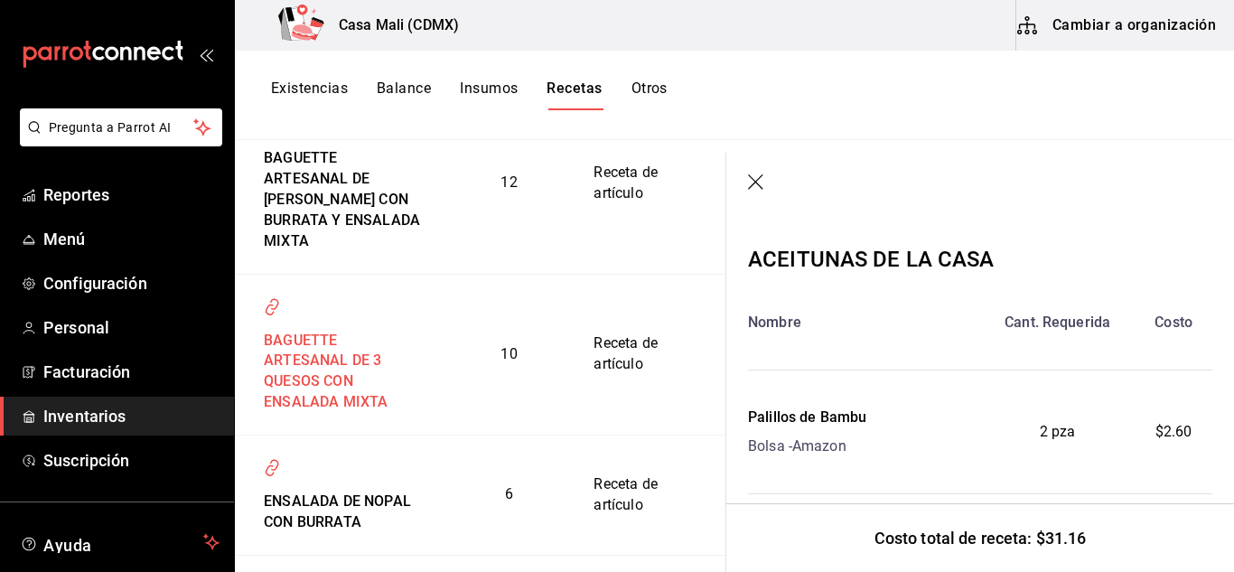
scroll to position [632, 0]
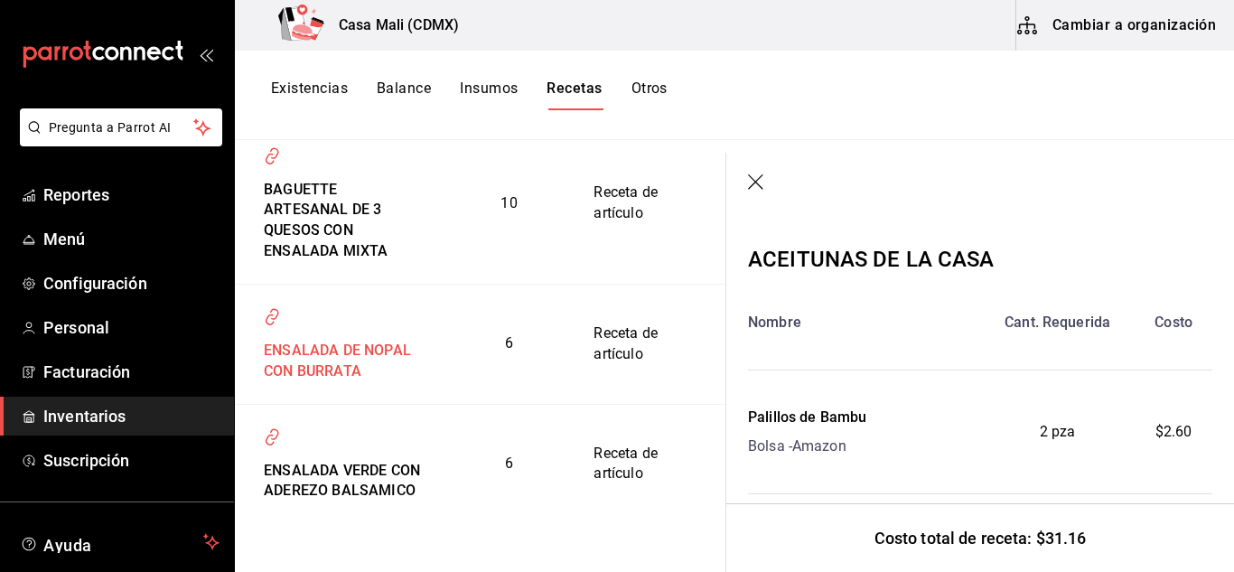
click at [318, 368] on div "ENSALADA DE NOPAL CON BURRATA" at bounding box center [340, 357] width 168 height 49
click at [316, 368] on div "ENSALADA DE NOPAL CON BURRATA" at bounding box center [340, 357] width 168 height 49
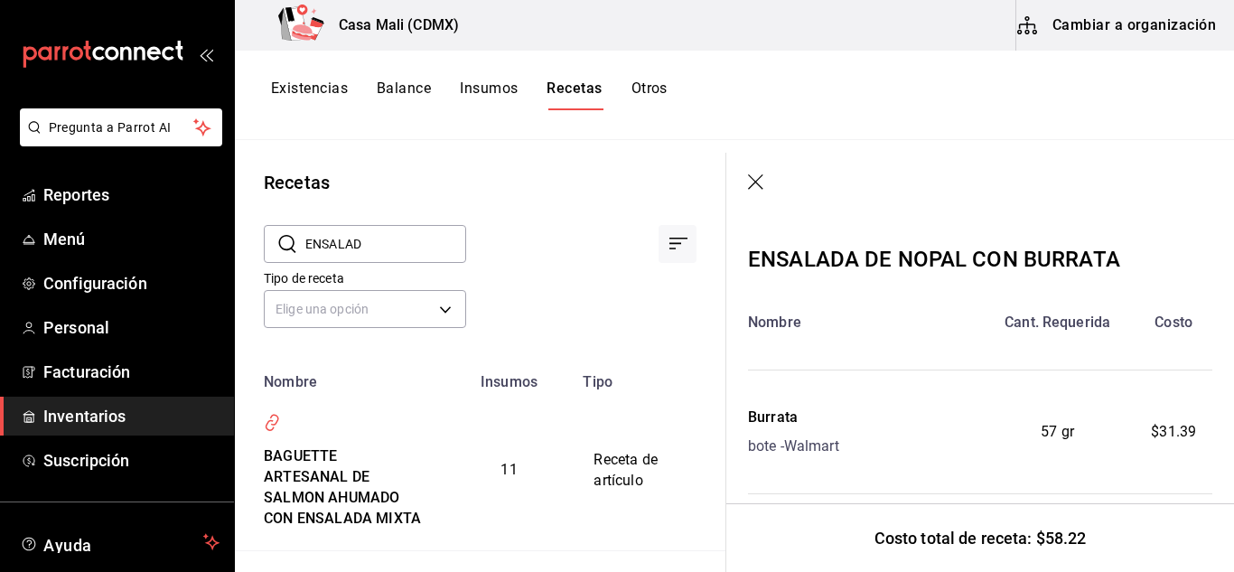
drag, startPoint x: 378, startPoint y: 254, endPoint x: 323, endPoint y: 253, distance: 55.1
click at [323, 253] on input "ENSALAD" at bounding box center [385, 244] width 161 height 36
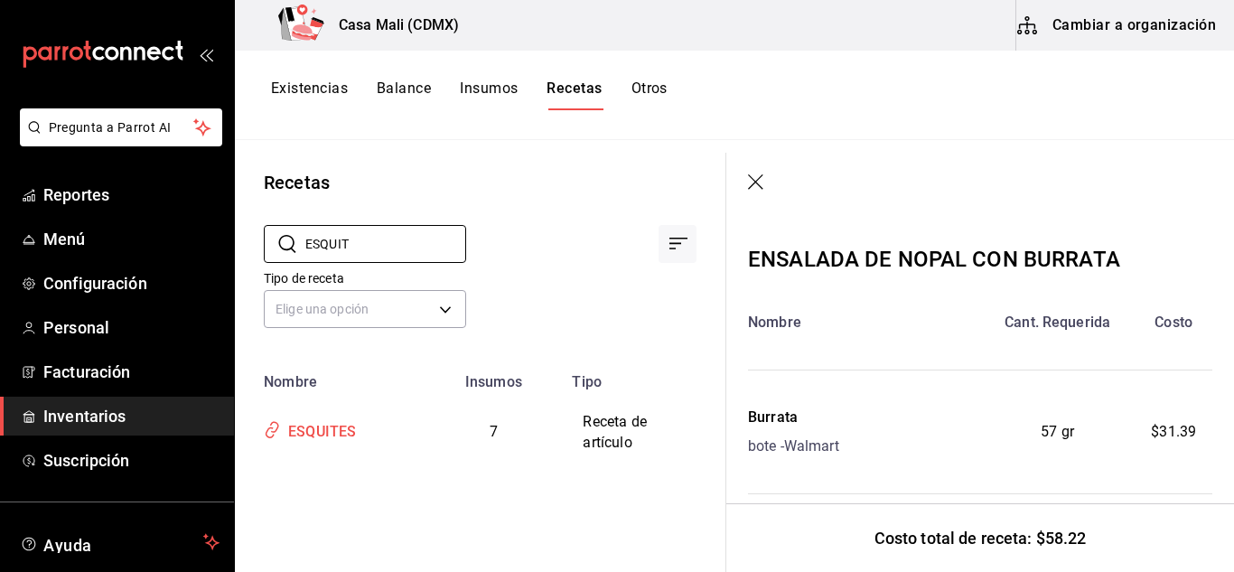
click at [325, 432] on div "ESQUITES" at bounding box center [318, 429] width 75 height 28
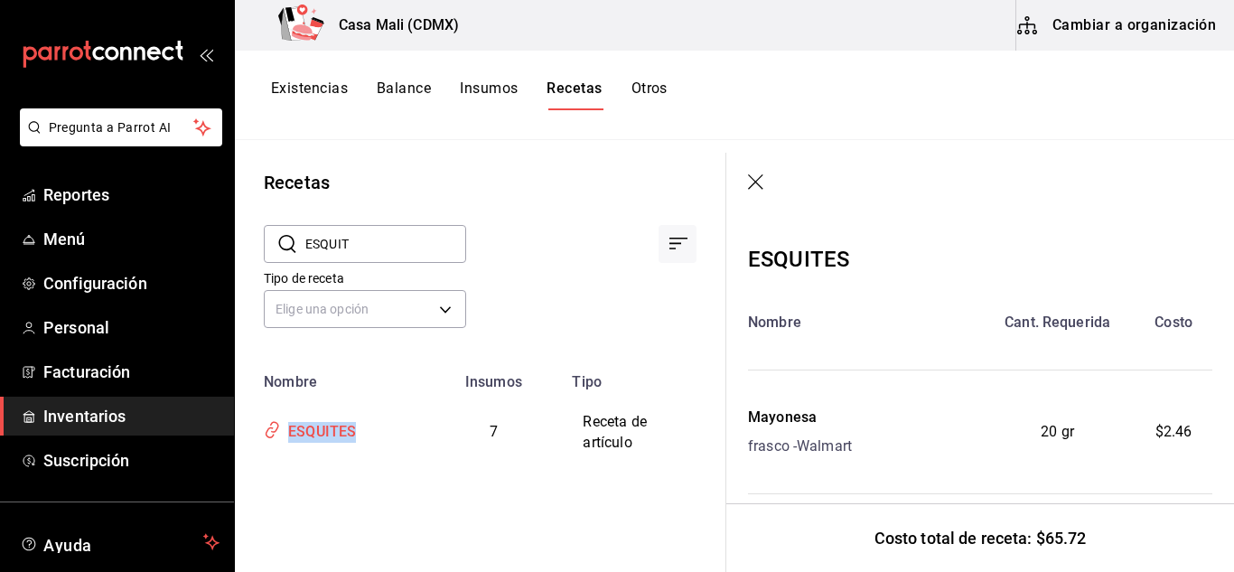
click at [361, 434] on div "ESQUITES" at bounding box center [329, 429] width 147 height 34
click at [347, 434] on div "ESQUITES" at bounding box center [318, 429] width 75 height 28
click at [346, 434] on div "ESQUITES" at bounding box center [318, 429] width 75 height 28
drag, startPoint x: 400, startPoint y: 257, endPoint x: 343, endPoint y: 259, distance: 56.9
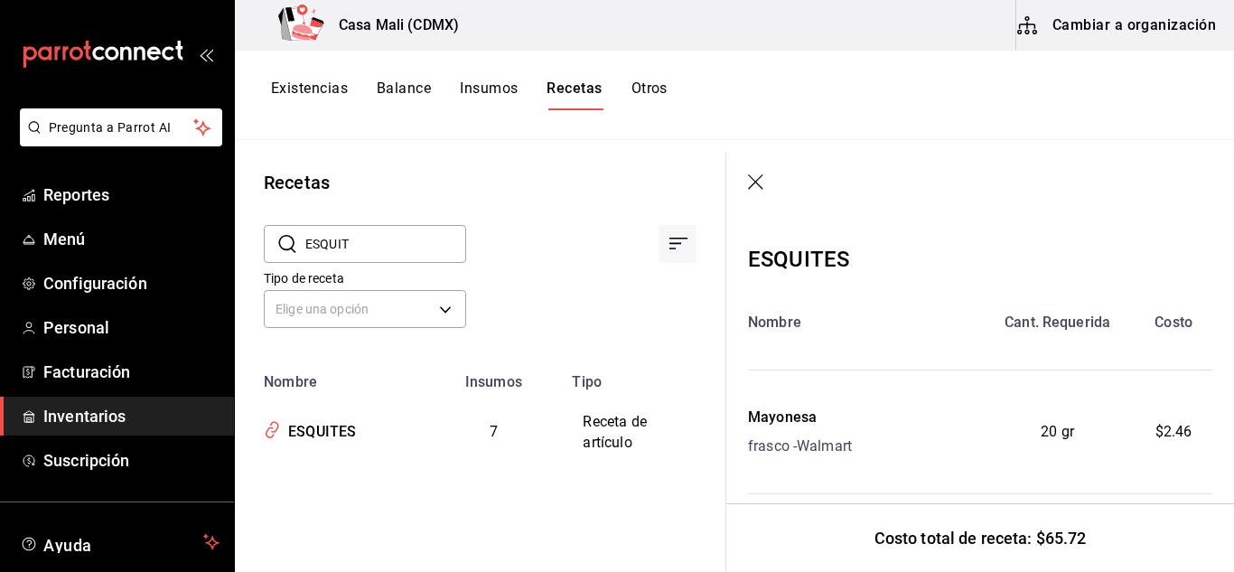
click at [343, 259] on input "ESQUIT" at bounding box center [385, 244] width 161 height 36
click at [360, 243] on input "ESQUIT" at bounding box center [385, 244] width 161 height 36
type input "E"
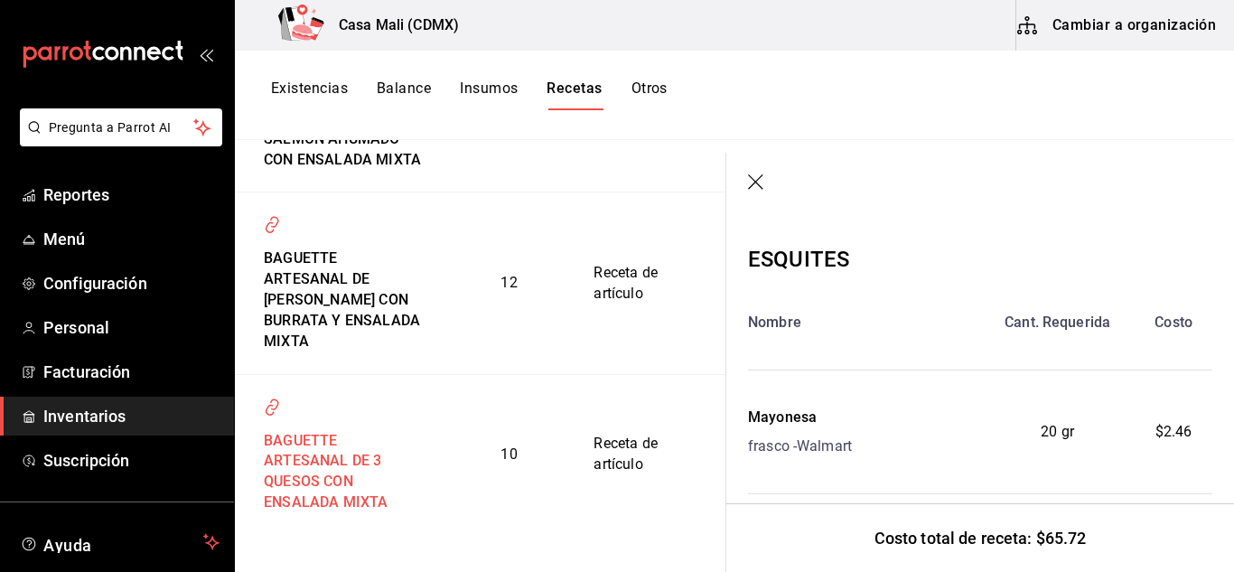
scroll to position [391, 0]
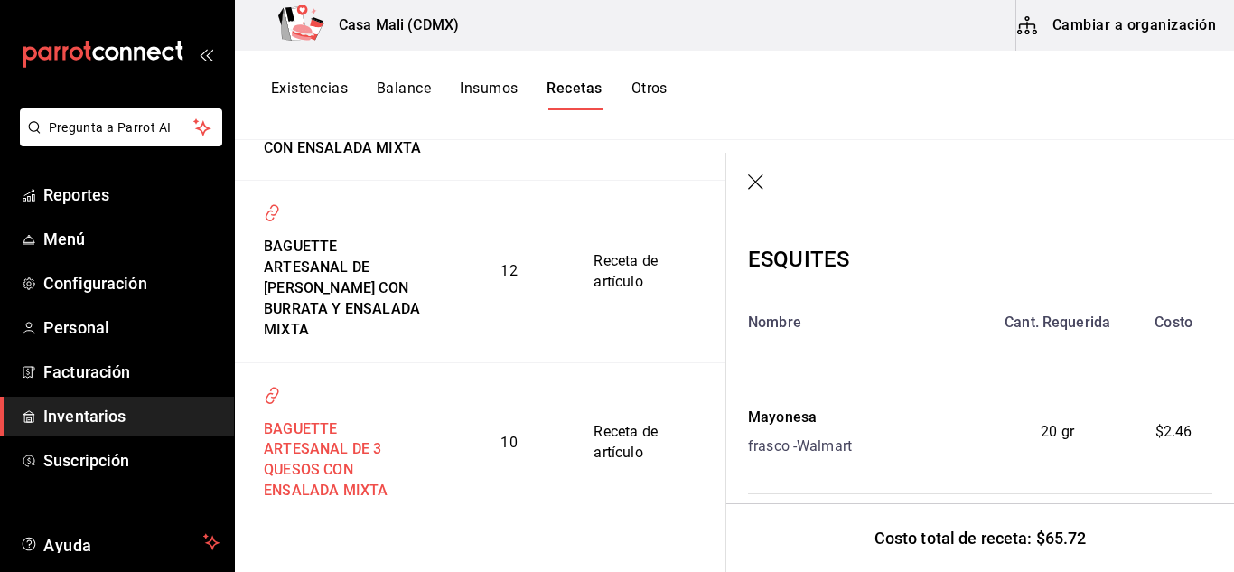
click at [326, 466] on div "BAGUETTE ARTESANAL DE 3 QUESOS CON ENSALADA MIXTA" at bounding box center [340, 457] width 168 height 90
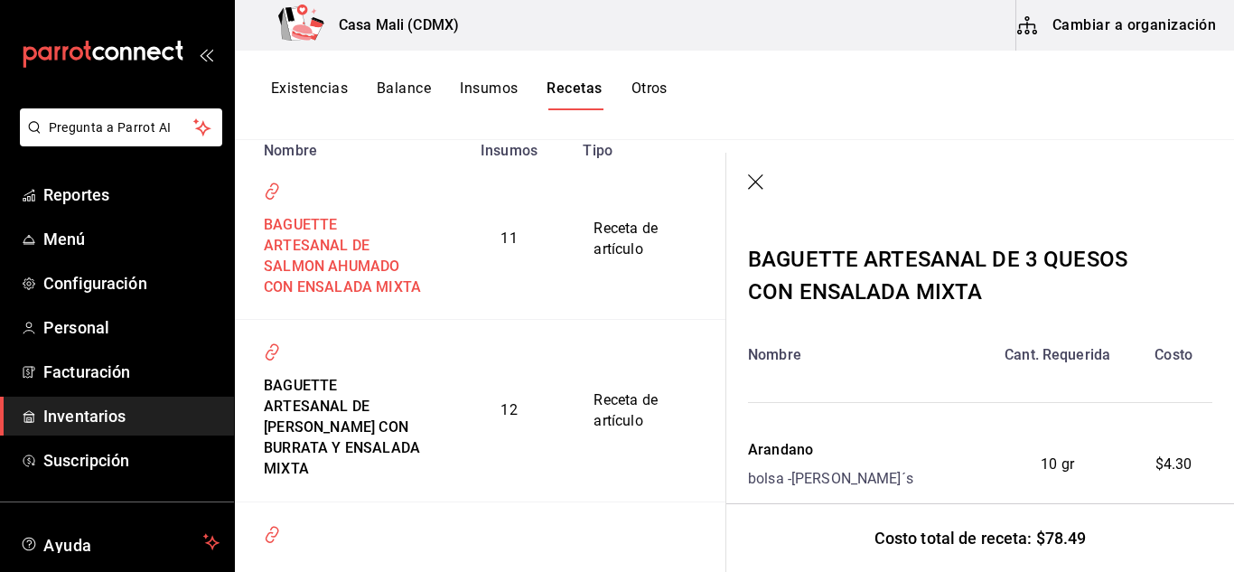
scroll to position [210, 0]
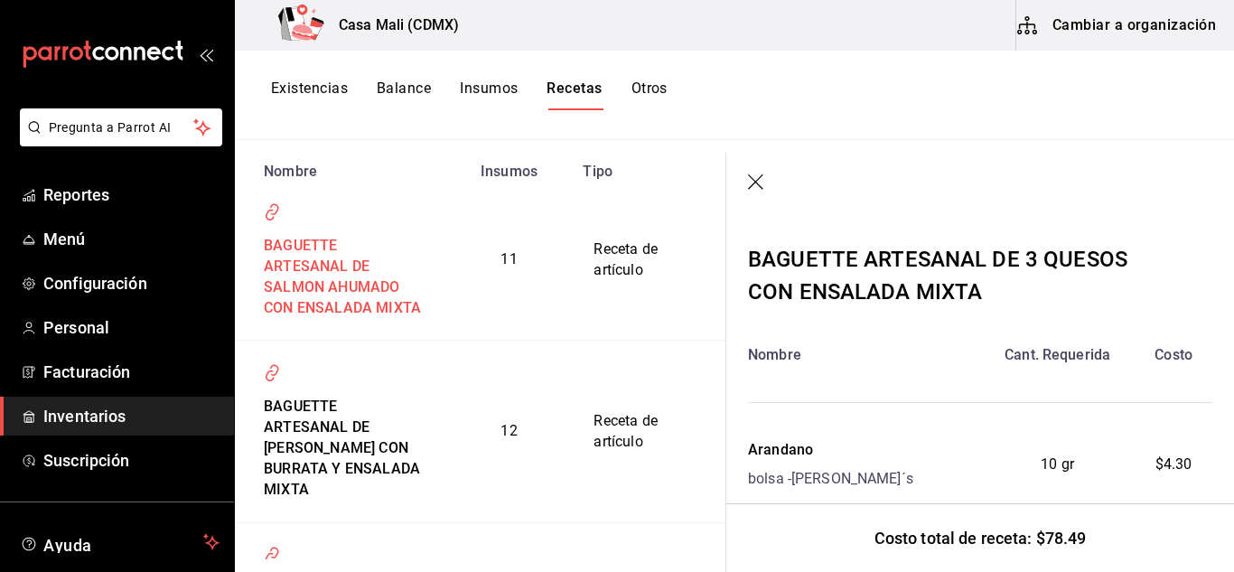
click at [325, 277] on div "BAGUETTE ARTESANAL DE SALMON AHUMADO CON ENSALADA MIXTA" at bounding box center [340, 273] width 168 height 90
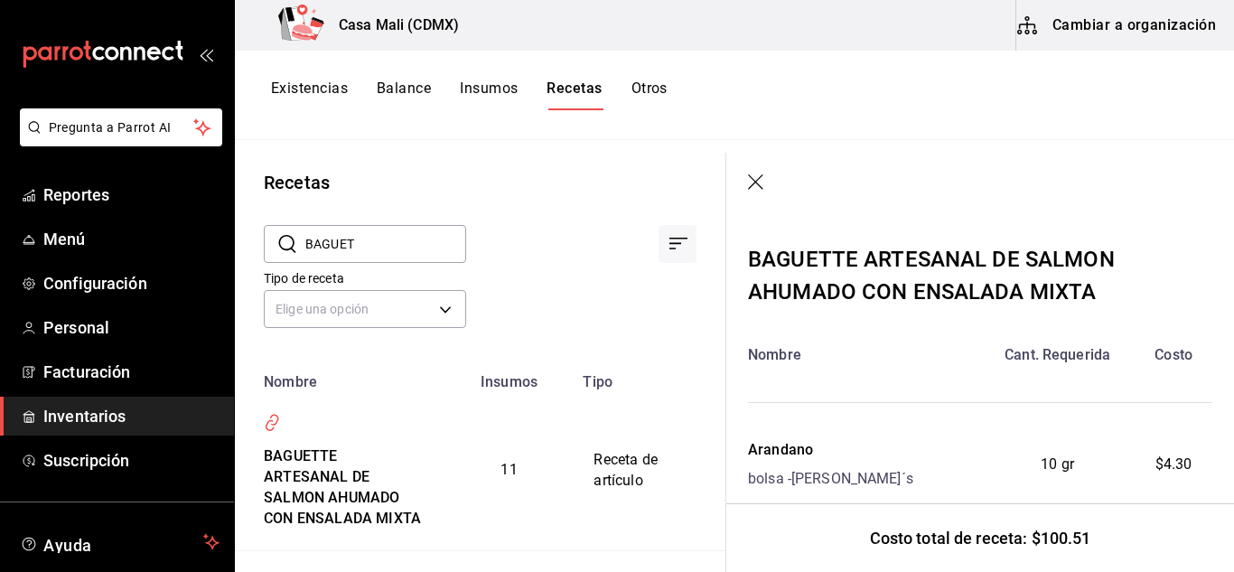
drag, startPoint x: 357, startPoint y: 246, endPoint x: 304, endPoint y: 249, distance: 52.5
click at [304, 249] on div "​ BAGUET ​" at bounding box center [365, 244] width 202 height 38
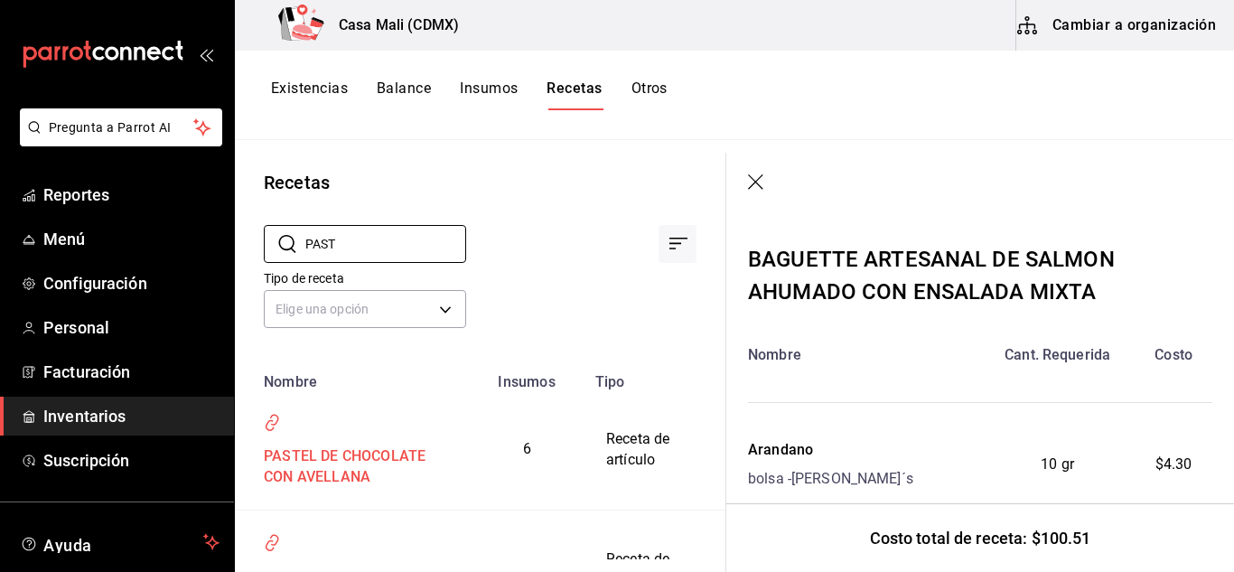
type input "PAST"
click at [319, 477] on div "PASTEL DE CHOCOLATE CON AVELLANA" at bounding box center [351, 463] width 191 height 49
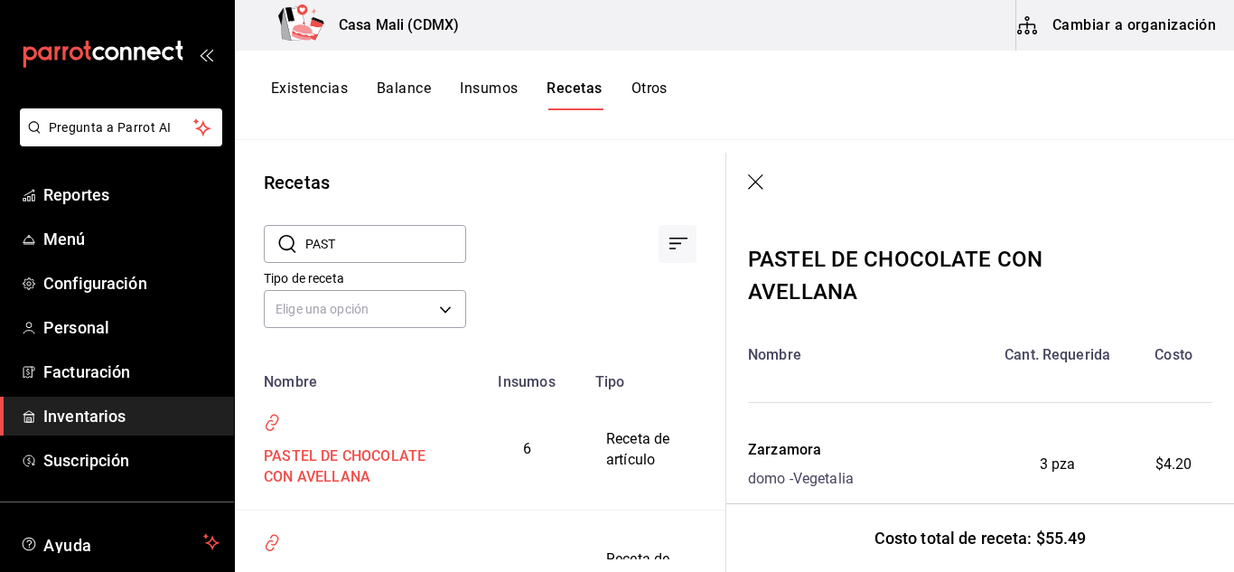
click at [316, 465] on div "PASTEL DE CHOCOLATE CON AVELLANA" at bounding box center [351, 463] width 191 height 49
